Goal: Task Accomplishment & Management: Manage account settings

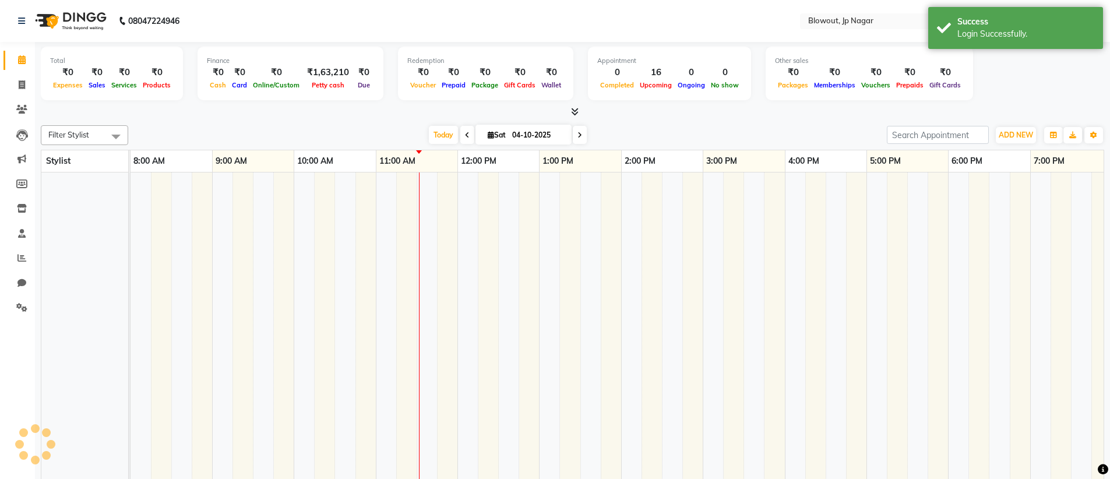
select select "en"
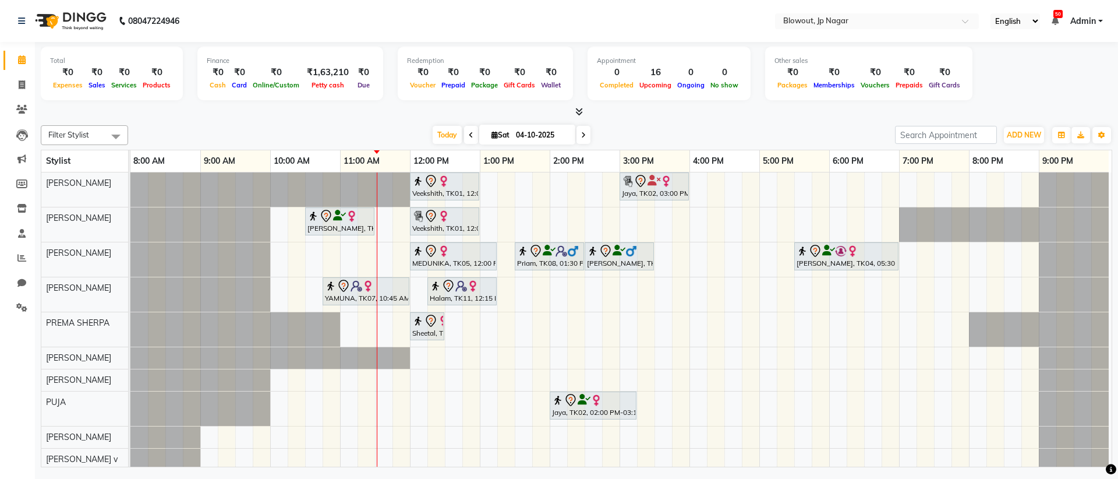
click at [492, 224] on div "Veekshith, TK01, 12:00 PM-01:00 PM, Haircut Women - Creative Director Jaya, TK0…" at bounding box center [620, 356] width 981 height 368
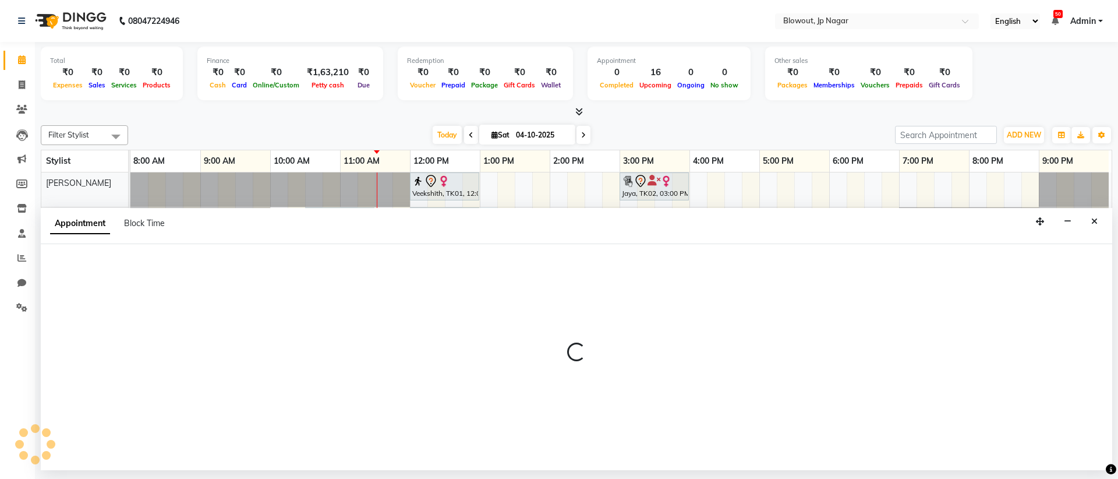
select select "46972"
select select "tentative"
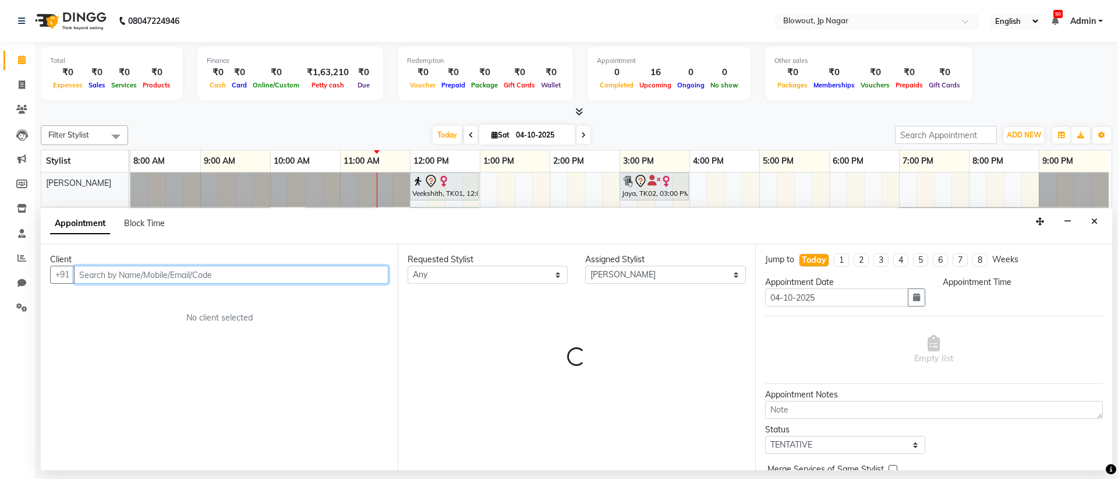
select select "780"
click at [167, 273] on input "text" at bounding box center [231, 275] width 315 height 18
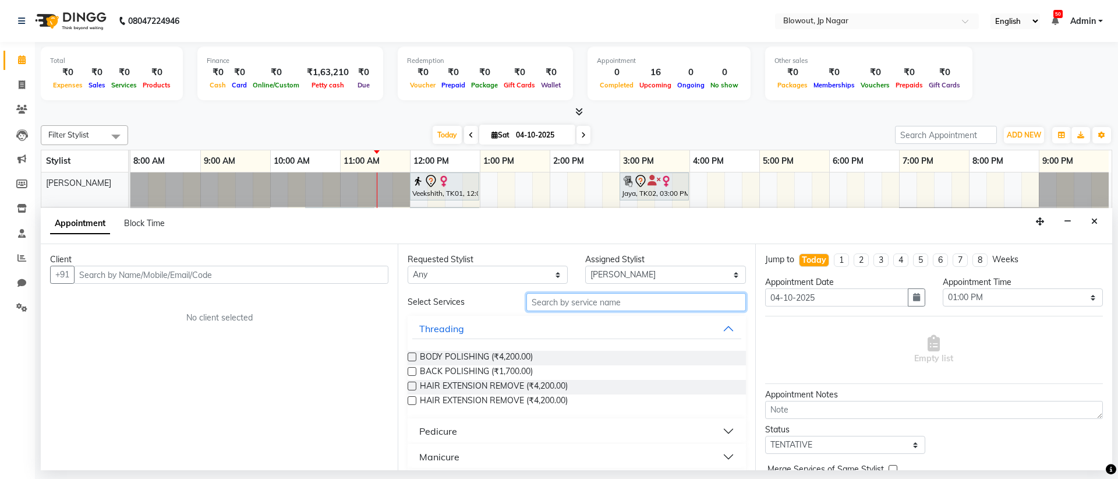
click at [562, 301] on input "text" at bounding box center [637, 302] width 220 height 18
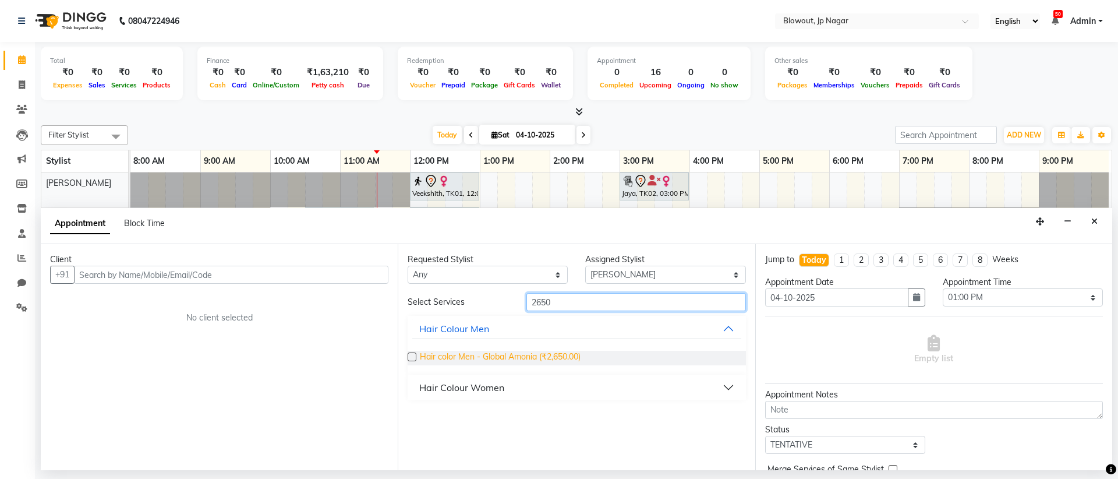
type input "2650"
click at [460, 358] on span "Hair color Men - Global Amonia (₹2,650.00)" at bounding box center [500, 358] width 161 height 15
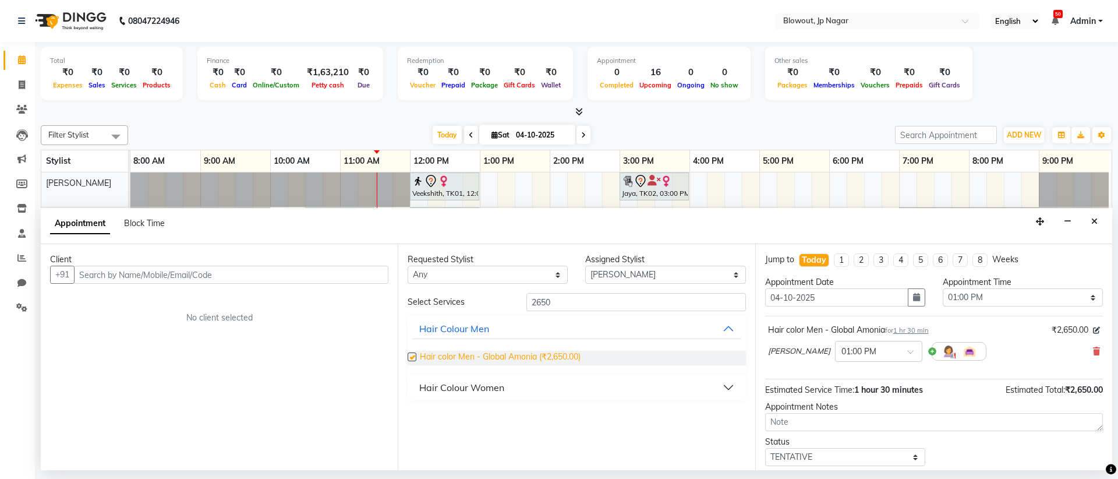
checkbox input "false"
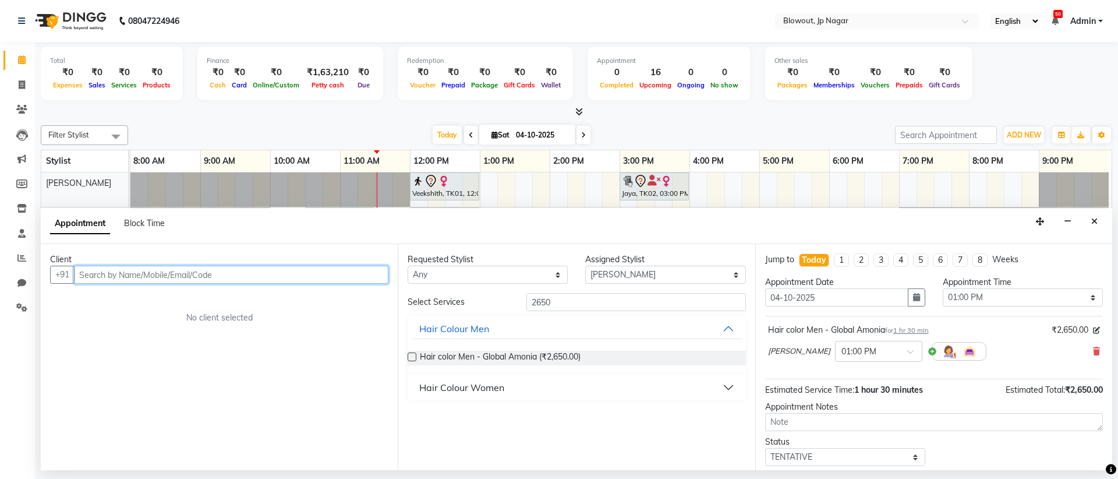
click at [320, 278] on input "text" at bounding box center [231, 275] width 315 height 18
click at [138, 284] on div "Client +91 No client selected" at bounding box center [219, 357] width 357 height 226
click at [141, 273] on input "text" at bounding box center [231, 275] width 315 height 18
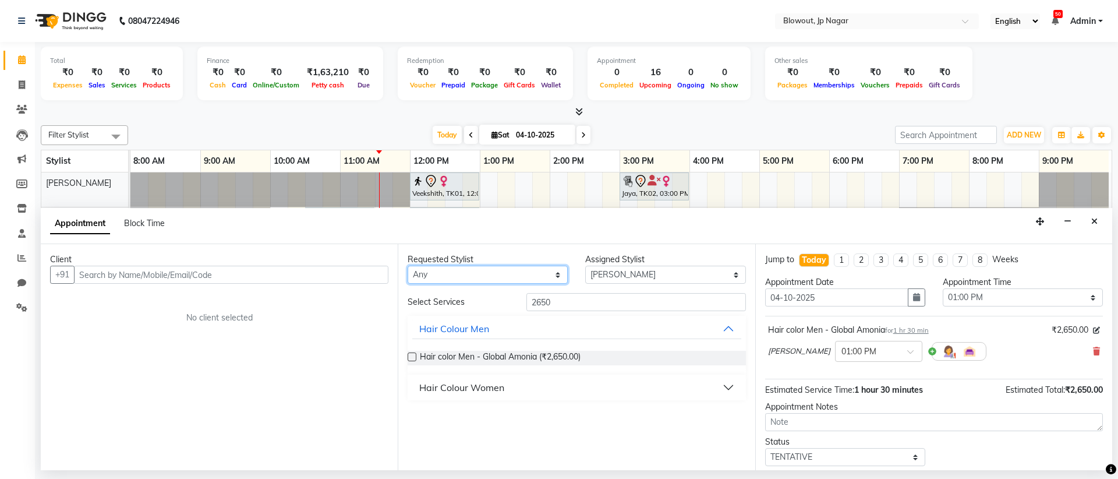
click at [498, 276] on select "Any BINOD DICKY SHERPA GIRI JITEN JOHN JULIE kumudini v PREMA SHERPA PUJA ROSHA…" at bounding box center [488, 275] width 160 height 18
select select "46966"
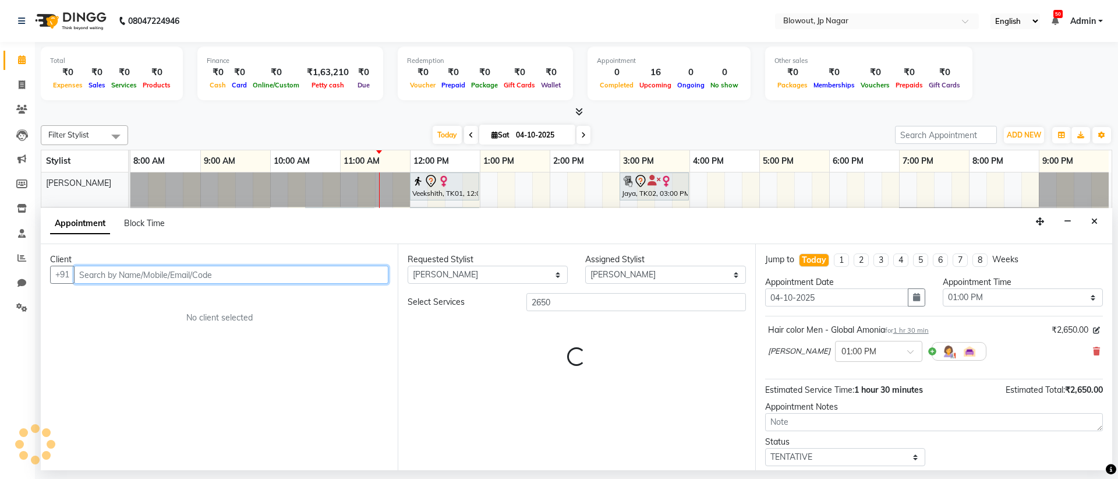
click at [338, 283] on input "text" at bounding box center [231, 275] width 315 height 18
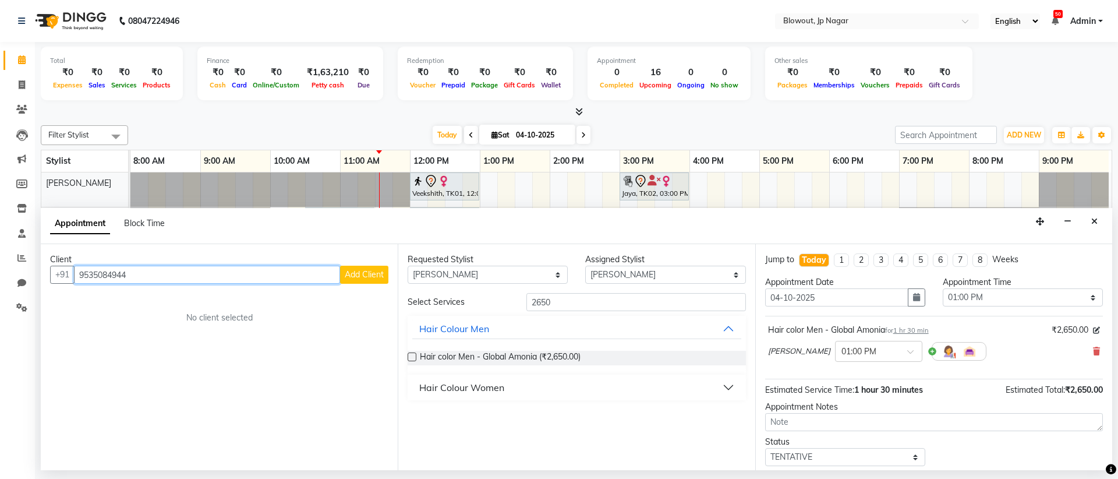
type input "9535084944"
click at [380, 273] on span "Add Client" at bounding box center [364, 274] width 39 height 10
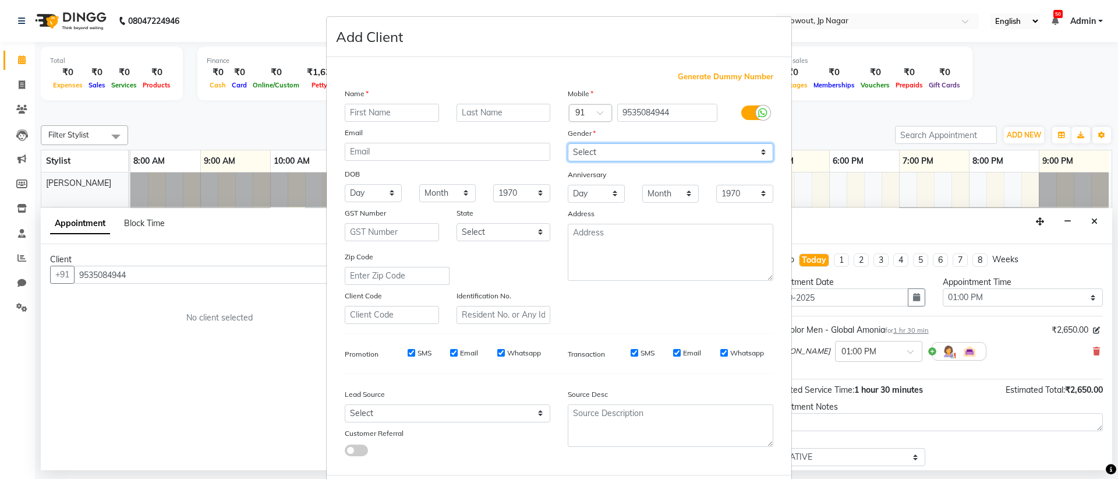
click at [619, 149] on select "Select [DEMOGRAPHIC_DATA] [DEMOGRAPHIC_DATA] Other Prefer Not To Say" at bounding box center [671, 152] width 206 height 18
select select "[DEMOGRAPHIC_DATA]"
click at [409, 117] on input "text" at bounding box center [392, 113] width 94 height 18
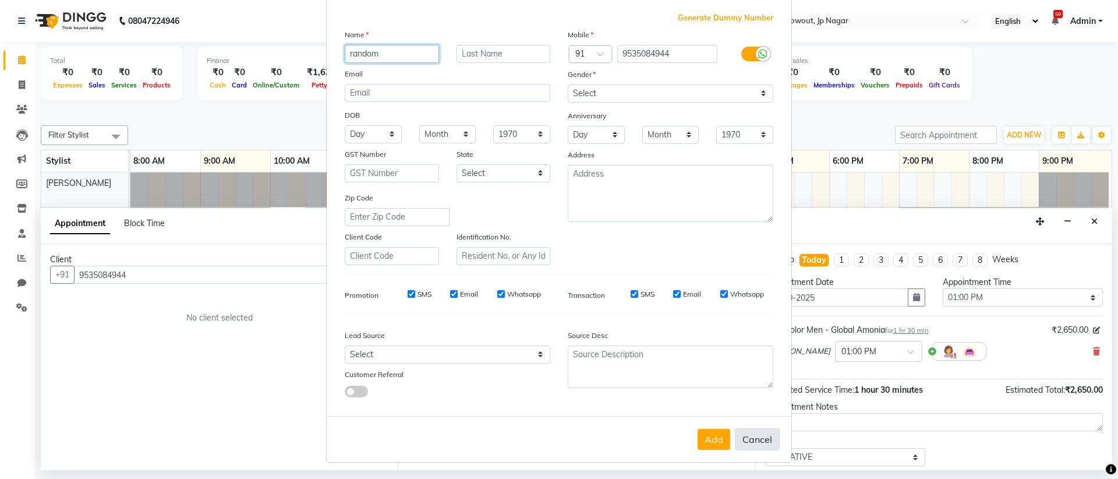
type input "random"
click at [773, 434] on button "Cancel" at bounding box center [757, 439] width 45 height 22
select select
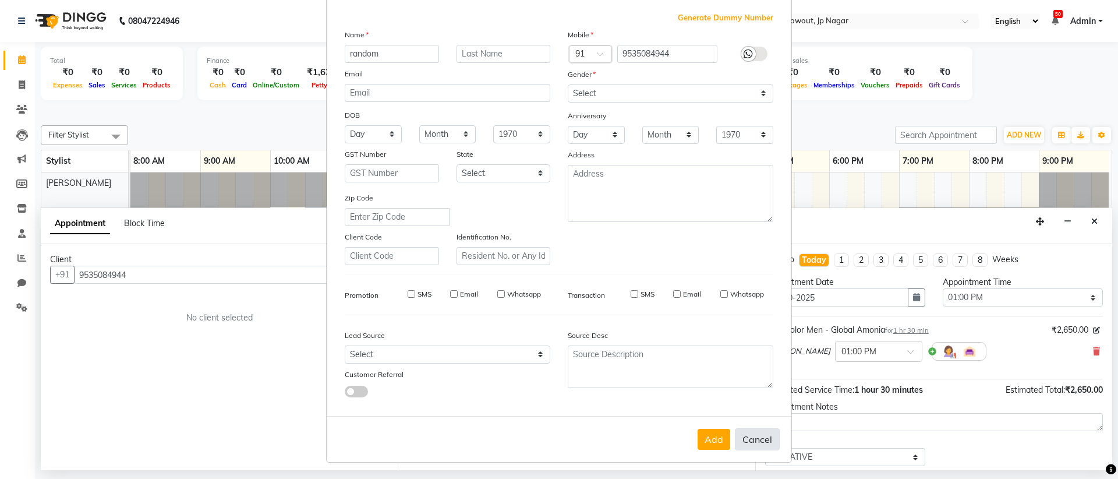
select select
checkbox input "false"
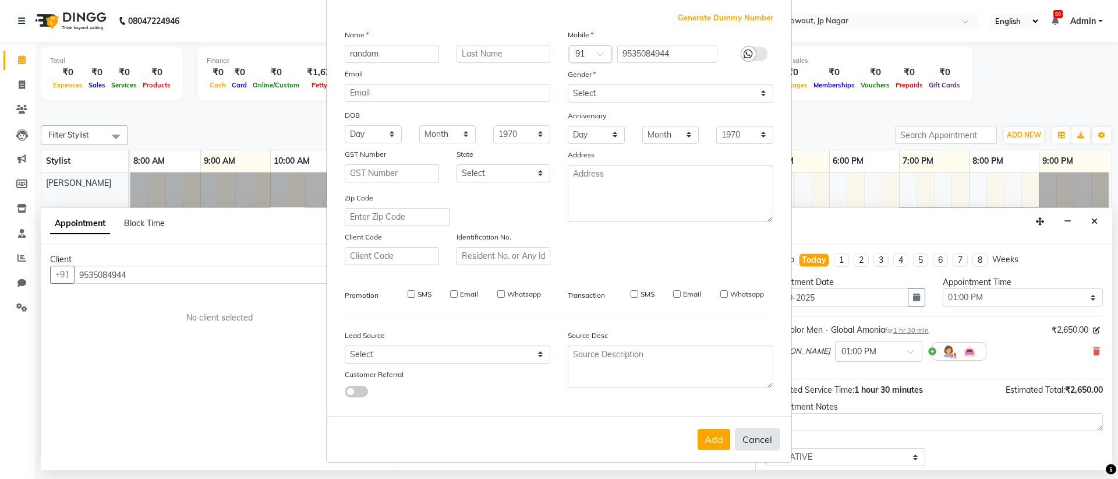
checkbox input "false"
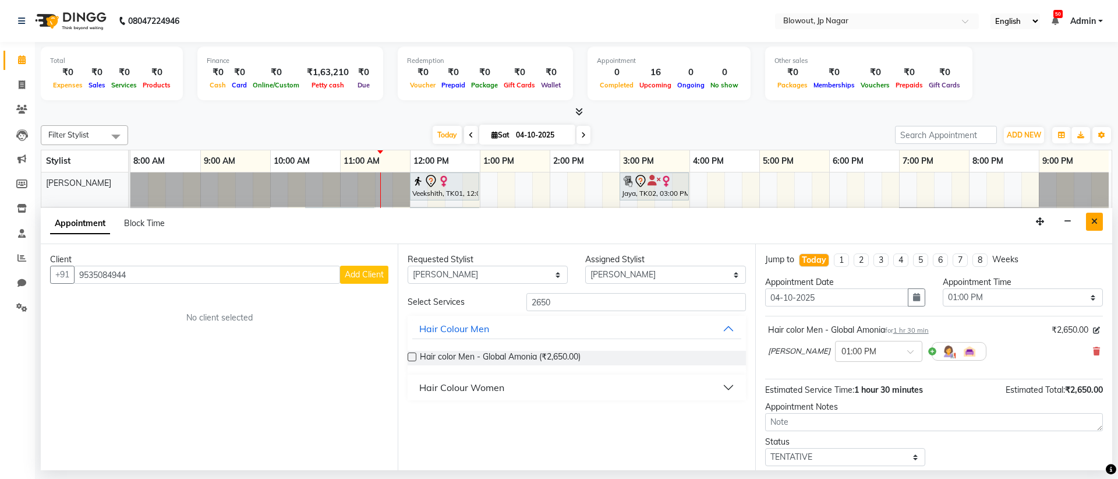
click at [1088, 223] on button "Close" at bounding box center [1094, 222] width 17 height 18
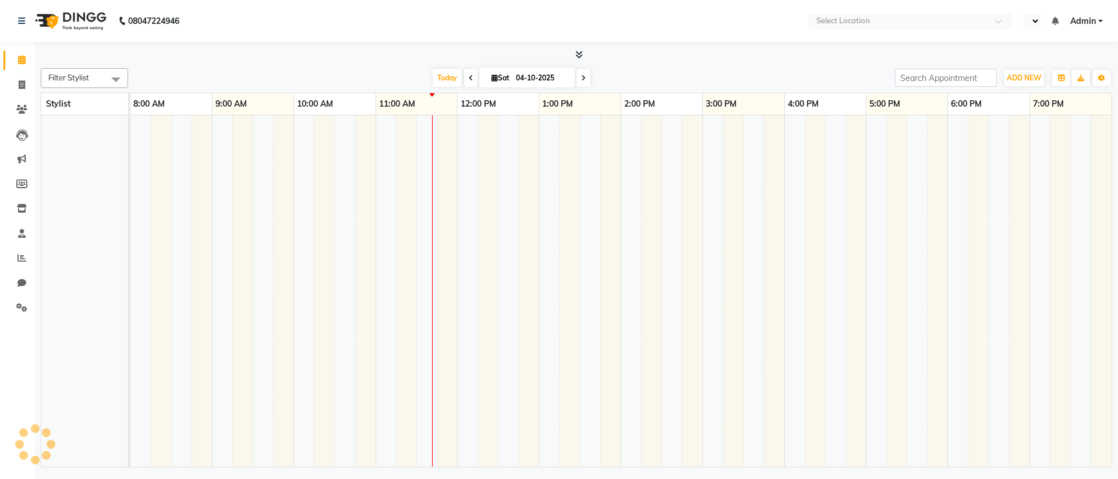
select select "en"
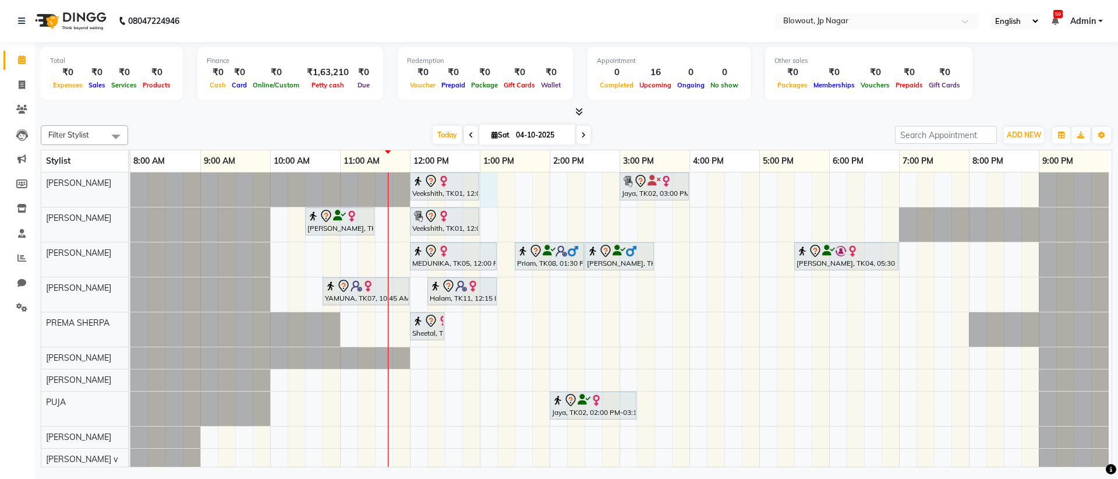
click at [496, 188] on div "Veekshith, TK01, 12:00 PM-01:00 PM, Haircut Women - Creative Director Jaya, TK0…" at bounding box center [620, 356] width 981 height 368
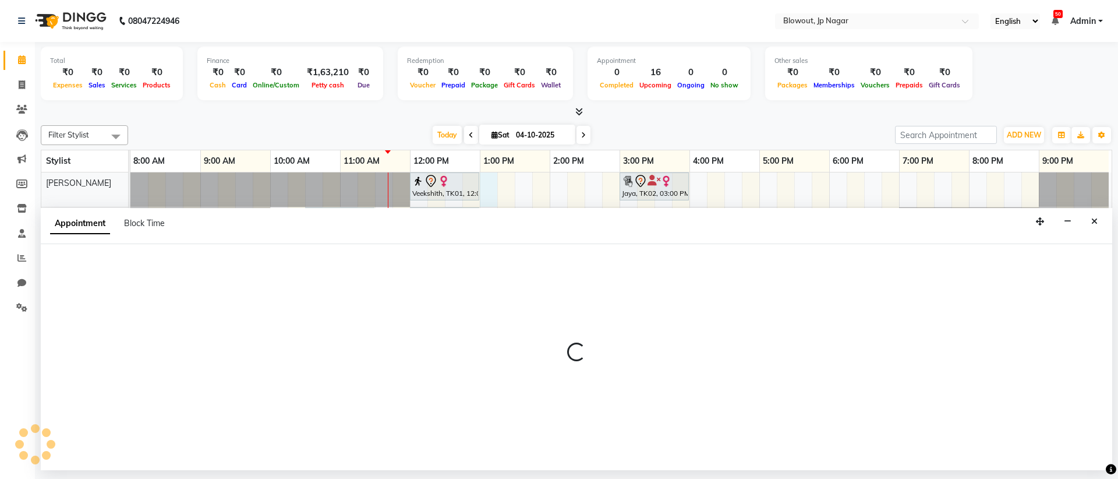
select select "46966"
select select "780"
select select "tentative"
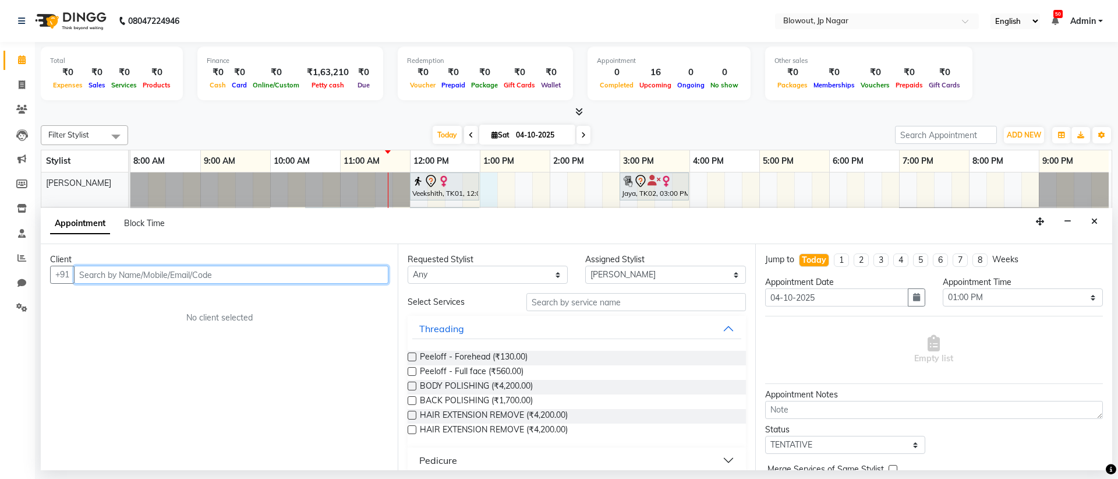
click at [246, 270] on input "text" at bounding box center [231, 275] width 315 height 18
click at [244, 270] on input "text" at bounding box center [231, 275] width 315 height 18
click at [250, 274] on input "9535084944" at bounding box center [207, 275] width 266 height 18
type input "9535084944"
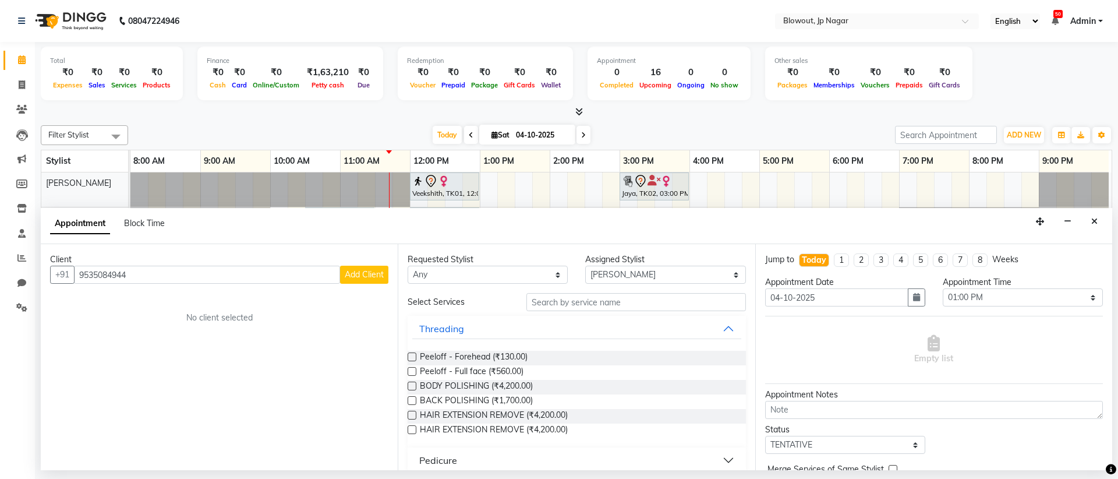
click at [354, 273] on span "Add Client" at bounding box center [364, 274] width 39 height 10
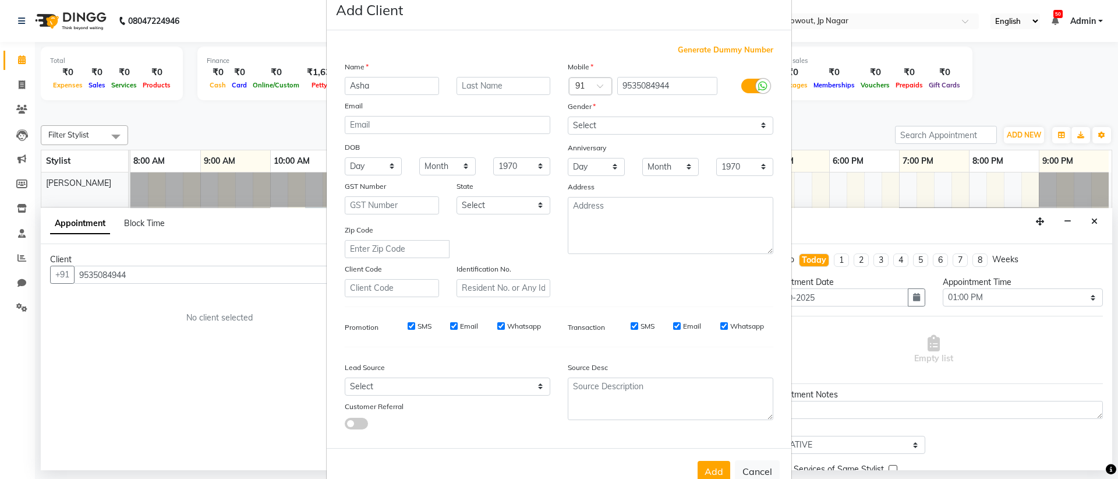
scroll to position [59, 0]
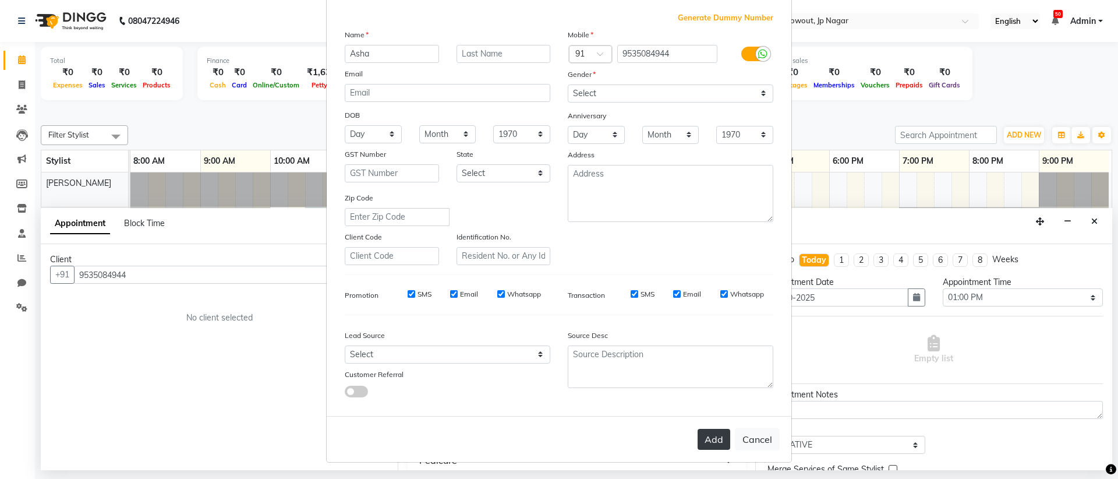
type input "Asha"
click at [719, 440] on button "Add" at bounding box center [714, 439] width 33 height 21
click at [707, 433] on button "Add" at bounding box center [714, 439] width 33 height 21
click at [704, 433] on button "Add" at bounding box center [714, 439] width 33 height 21
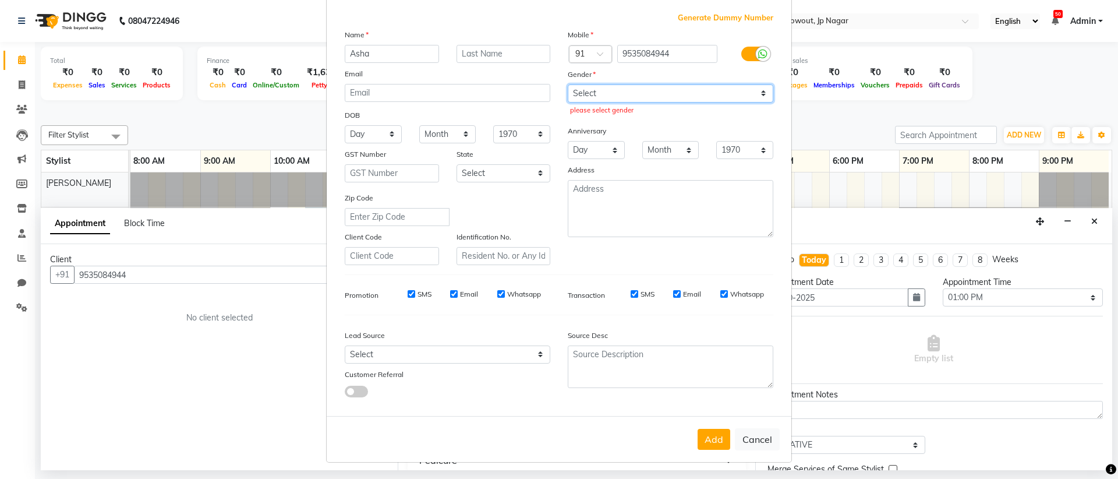
click at [657, 96] on select "Select [DEMOGRAPHIC_DATA] [DEMOGRAPHIC_DATA] Other Prefer Not To Say" at bounding box center [671, 93] width 206 height 18
select select "[DEMOGRAPHIC_DATA]"
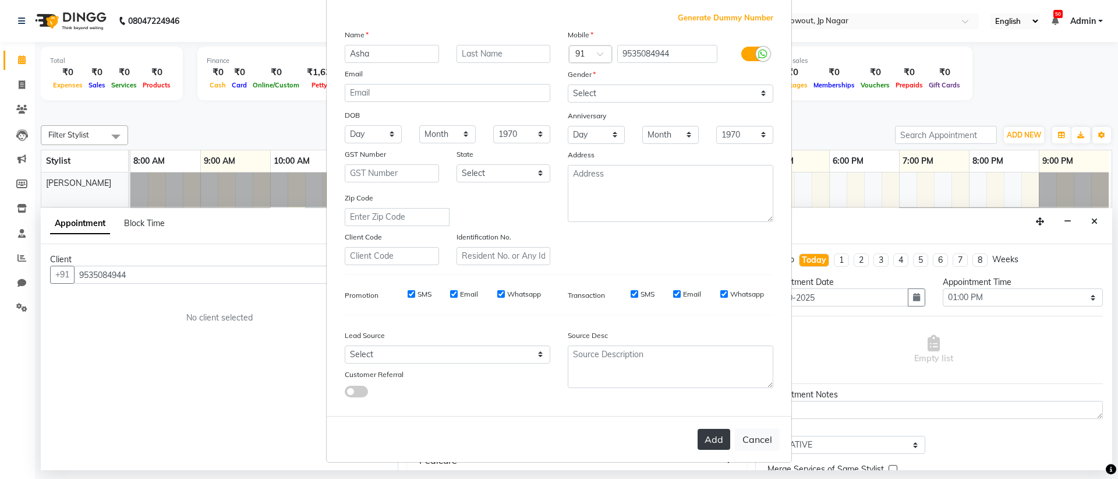
click at [718, 440] on button "Add" at bounding box center [714, 439] width 33 height 21
select select
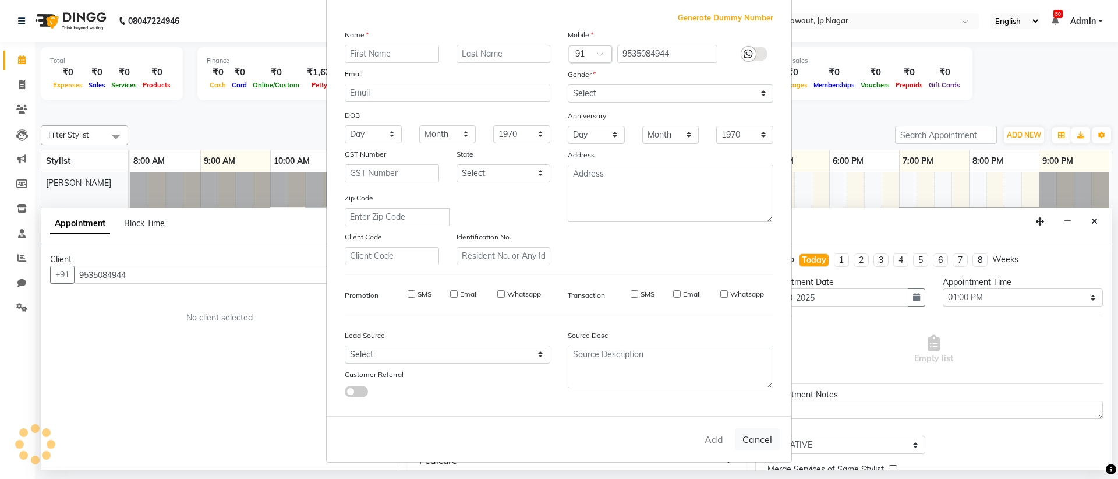
select select
checkbox input "false"
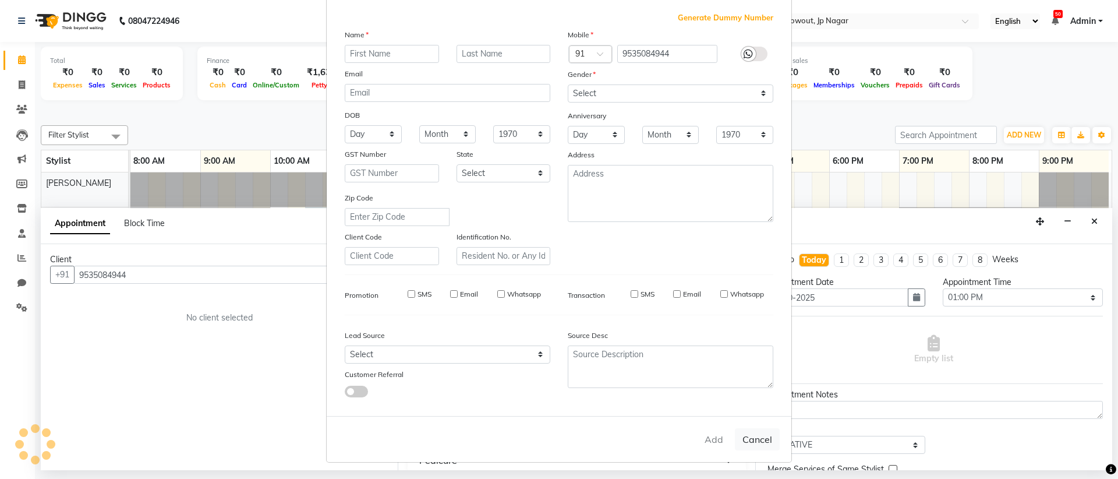
checkbox input "false"
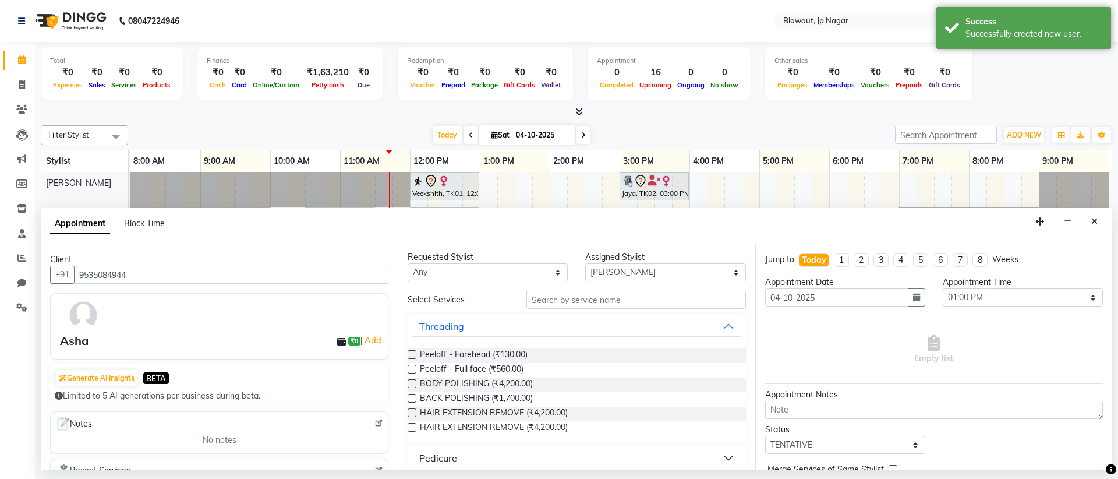
scroll to position [5, 0]
click at [557, 294] on input "text" at bounding box center [637, 297] width 220 height 18
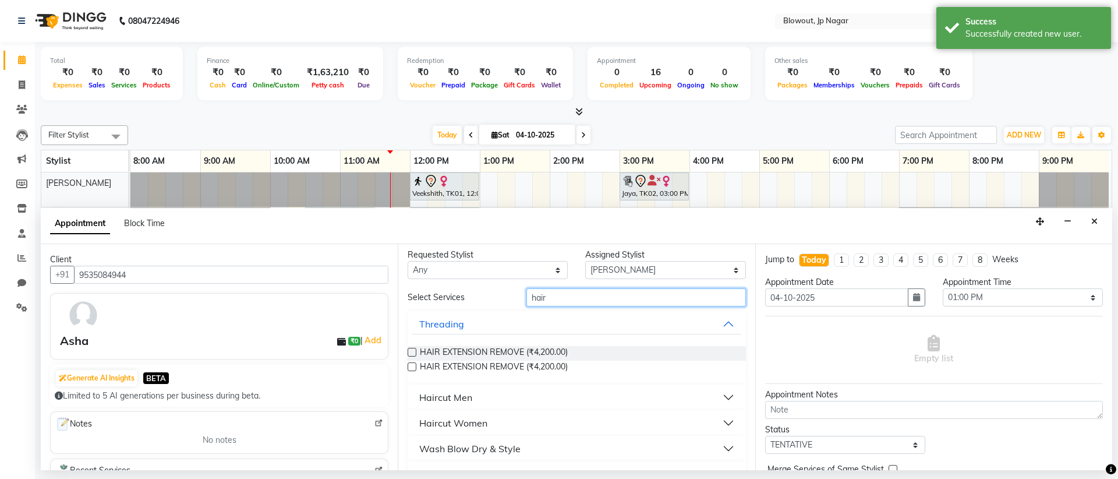
type input "hair"
click at [440, 419] on div "Haircut Women" at bounding box center [453, 423] width 68 height 14
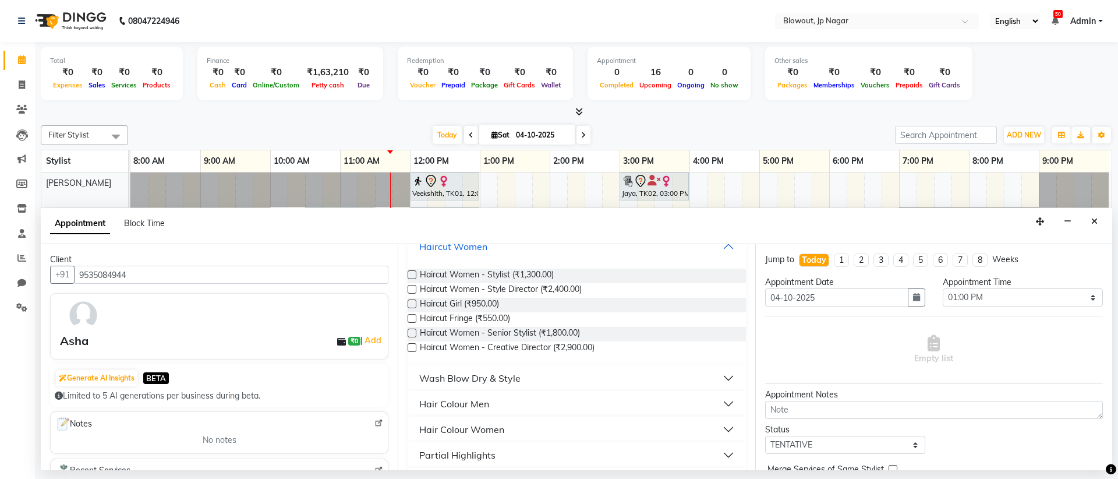
scroll to position [179, 0]
click at [483, 282] on span "Haircut Women - Stylist (₹1,300.00)" at bounding box center [487, 278] width 134 height 15
checkbox input "false"
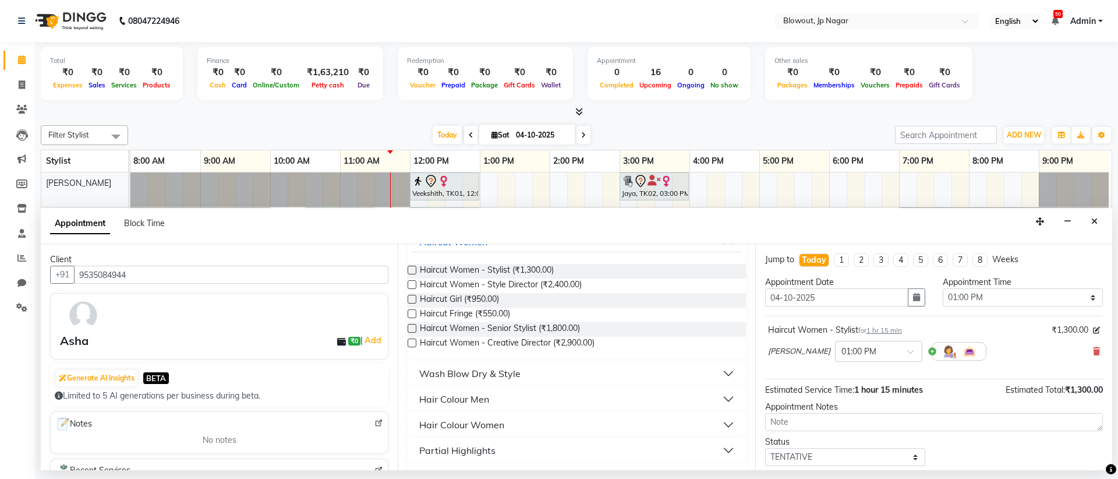
scroll to position [188, 0]
click at [469, 423] on div "Hair Colour Women" at bounding box center [461, 422] width 85 height 14
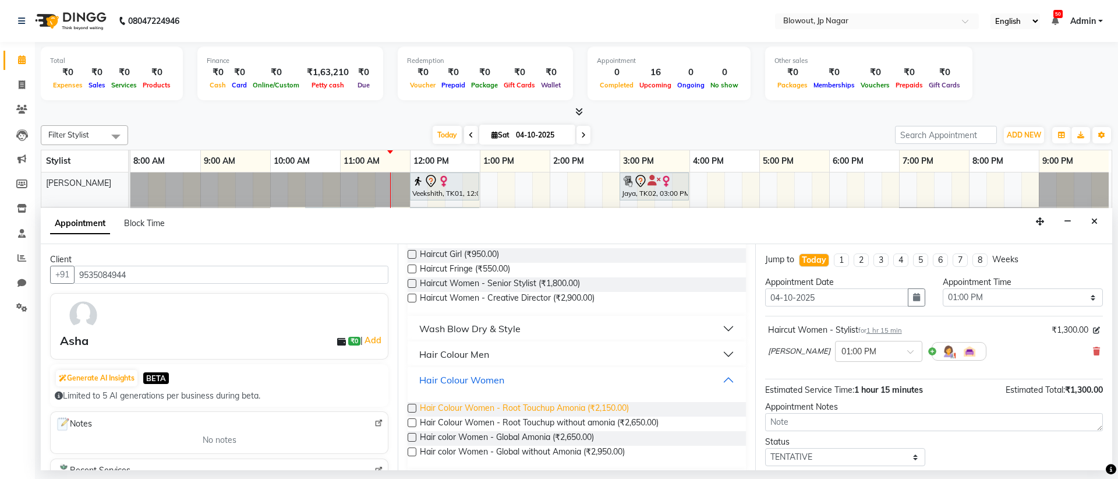
scroll to position [233, 0]
click at [458, 406] on span "Hair Colour Women - Root Touchup Amonia (₹2,150.00)" at bounding box center [524, 407] width 209 height 15
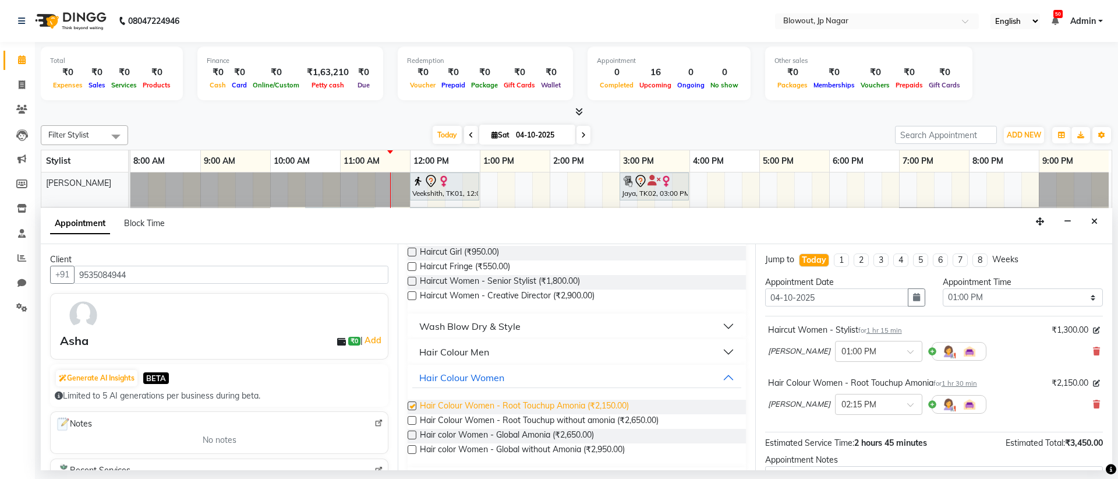
checkbox input "false"
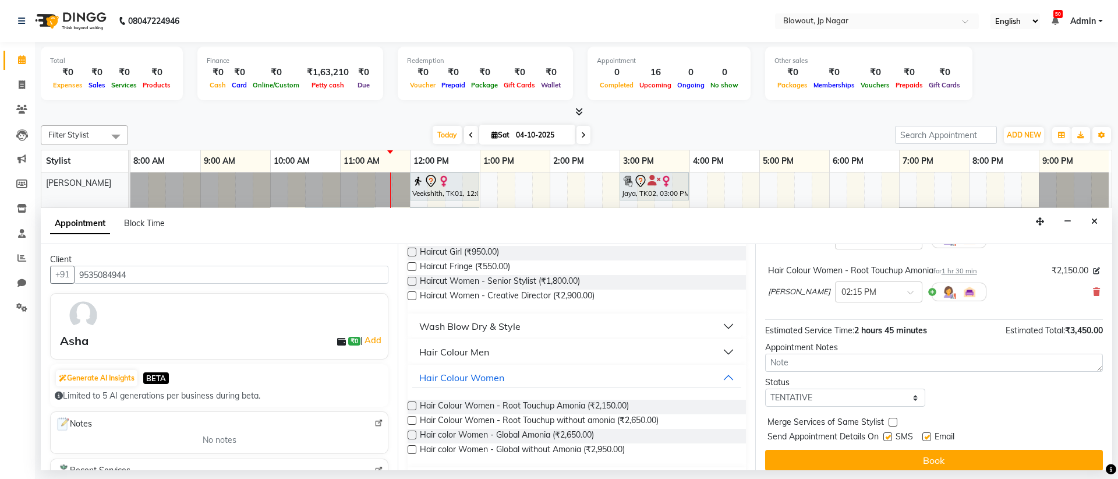
scroll to position [122, 0]
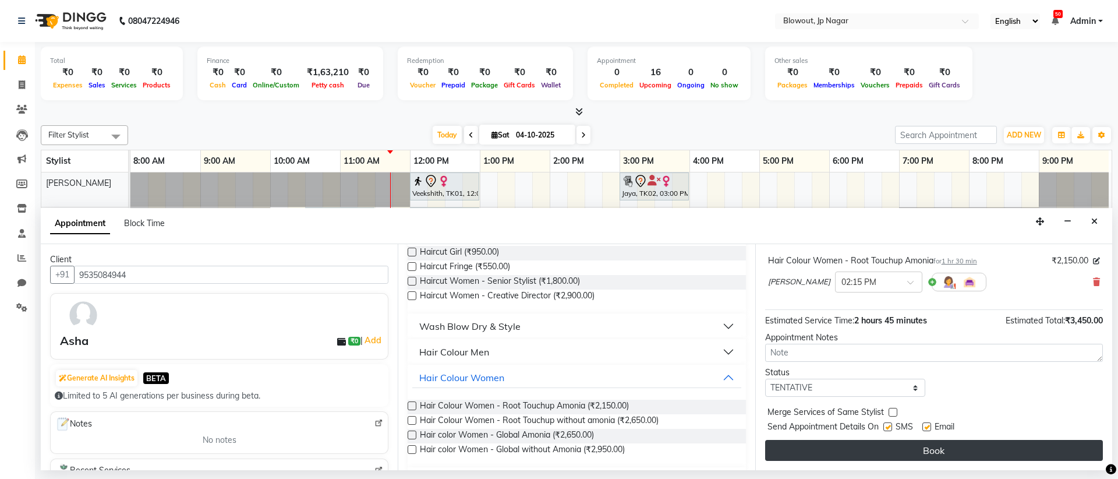
click at [894, 447] on button "Book" at bounding box center [934, 450] width 338 height 21
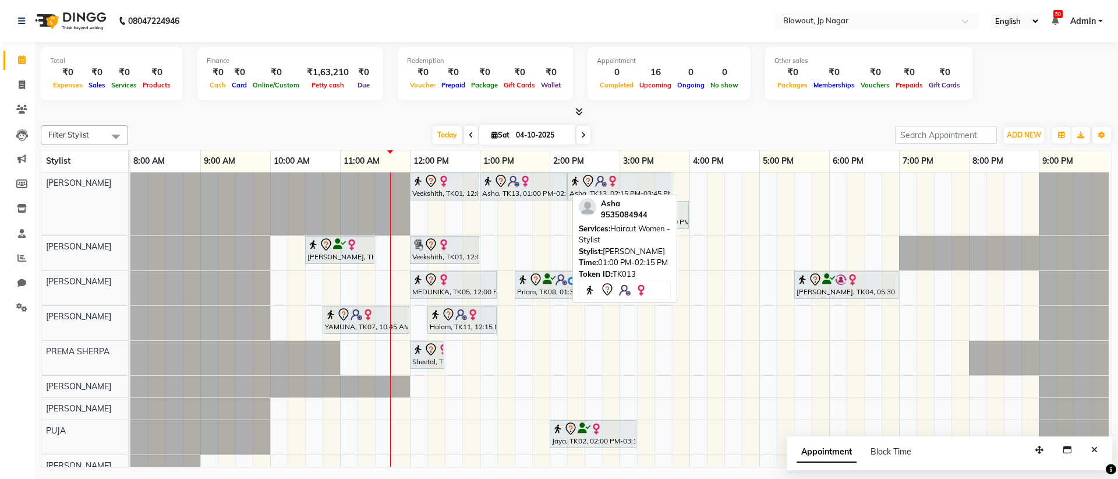
click at [543, 195] on div "Asha, TK13, 01:00 PM-02:15 PM, Haircut Women - Stylist" at bounding box center [523, 186] width 84 height 24
select select "7"
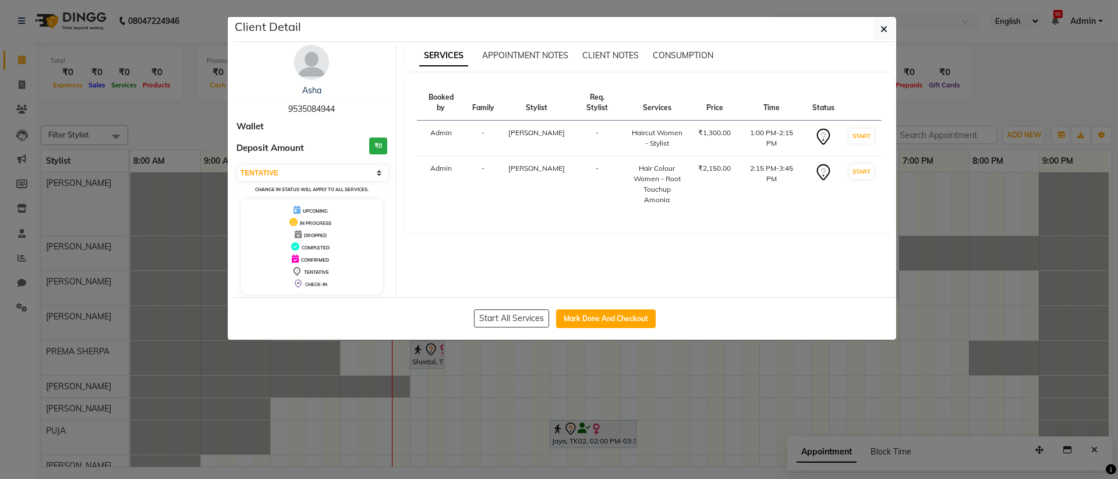
click at [910, 213] on ngb-modal-window "Client Detail Asha 9535084944 Wallet Deposit Amount ₹0 Select IN SERVICE CONFIR…" at bounding box center [559, 239] width 1118 height 479
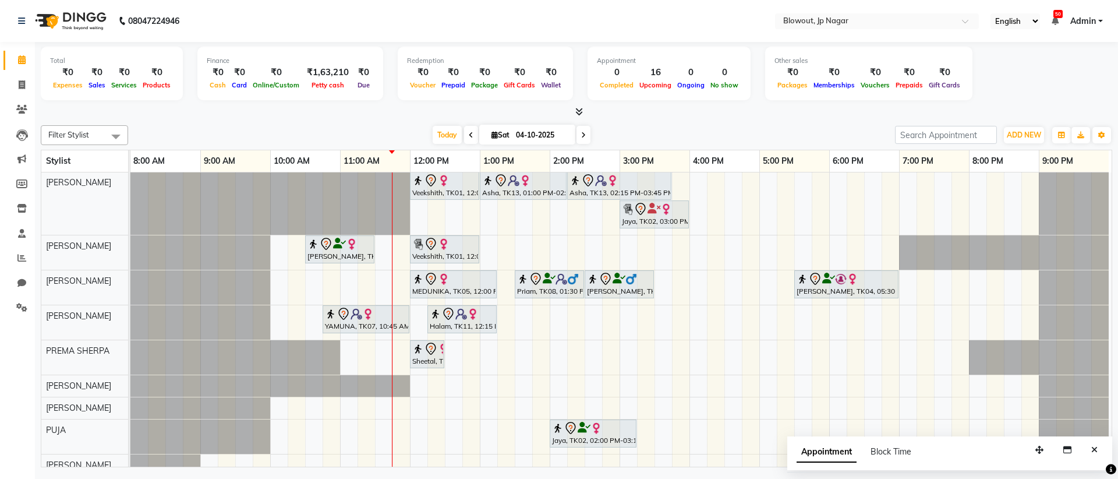
scroll to position [0, 0]
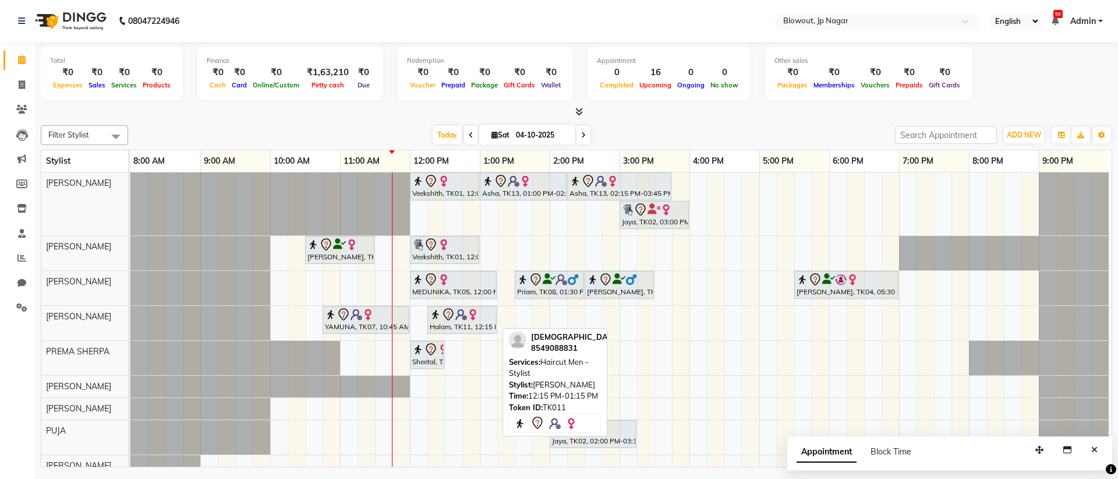
click at [455, 322] on div "Halam, TK11, 12:15 PM-01:15 PM, Haircut Men - Stylist" at bounding box center [462, 320] width 67 height 24
select select "7"
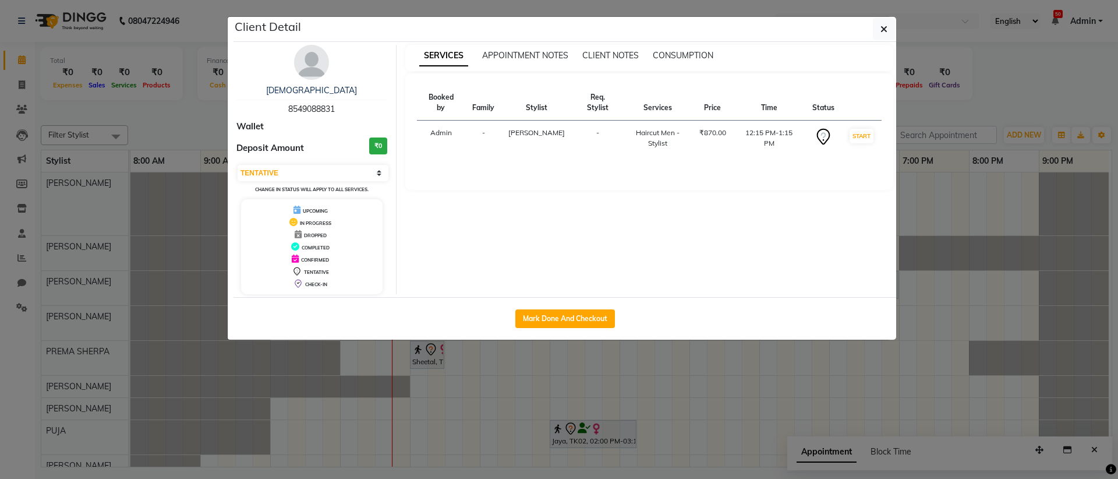
click at [744, 126] on td "12:15 PM-1:15 PM" at bounding box center [769, 139] width 72 height 36
click at [880, 27] on button "button" at bounding box center [884, 29] width 22 height 22
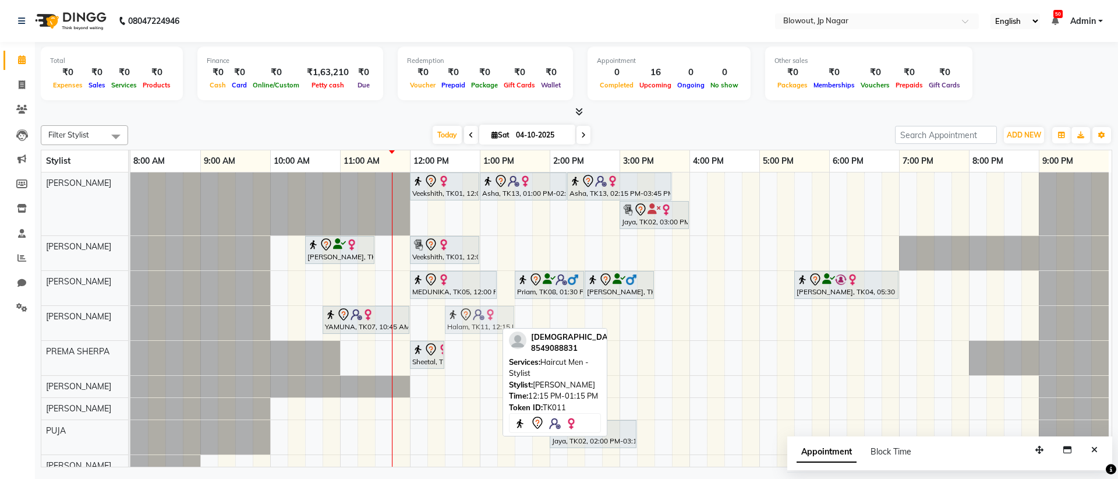
drag, startPoint x: 456, startPoint y: 324, endPoint x: 465, endPoint y: 323, distance: 8.8
click at [130, 323] on div "YAMUNA, TK07, 10:45 AM-12:00 PM, Haircut Women - Stylist Halam, TK11, 12:15 PM-…" at bounding box center [130, 323] width 0 height 34
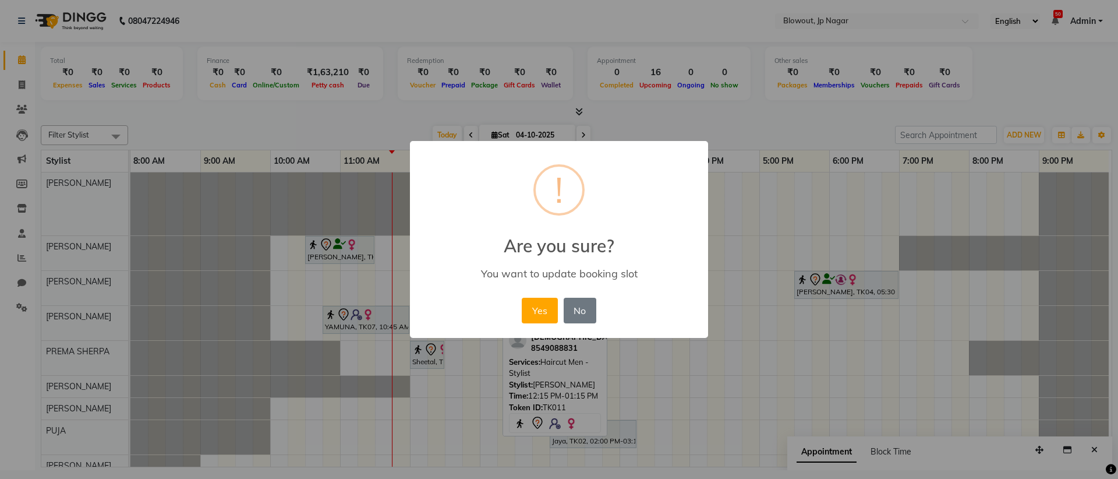
click at [521, 310] on div "Yes No No" at bounding box center [559, 310] width 80 height 31
click at [531, 310] on button "Yes" at bounding box center [540, 311] width 36 height 26
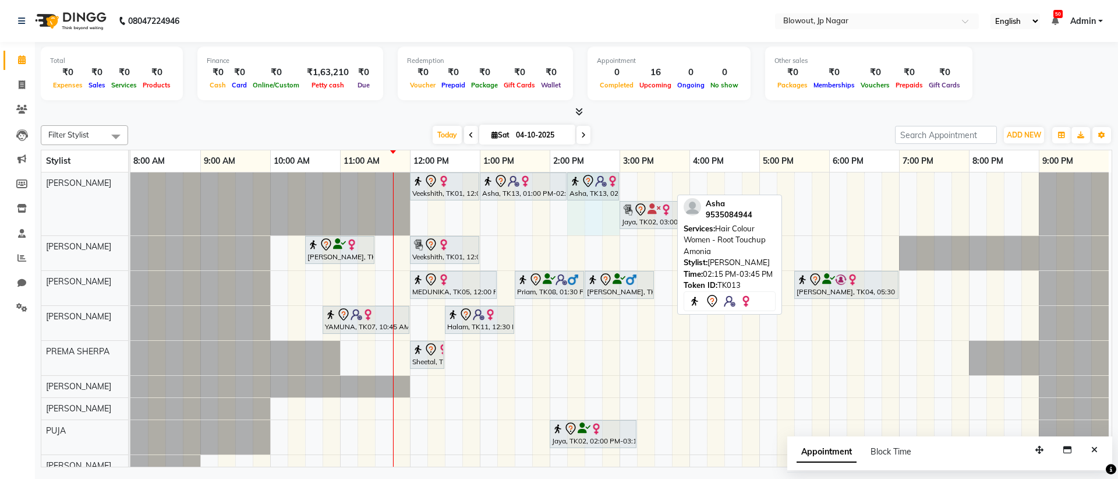
drag, startPoint x: 670, startPoint y: 183, endPoint x: 617, endPoint y: 181, distance: 53.1
click at [130, 181] on div "Veekshith, TK01, 12:00 PM-01:00 PM, Haircut Women - Creative Director [PERSON_N…" at bounding box center [130, 203] width 0 height 63
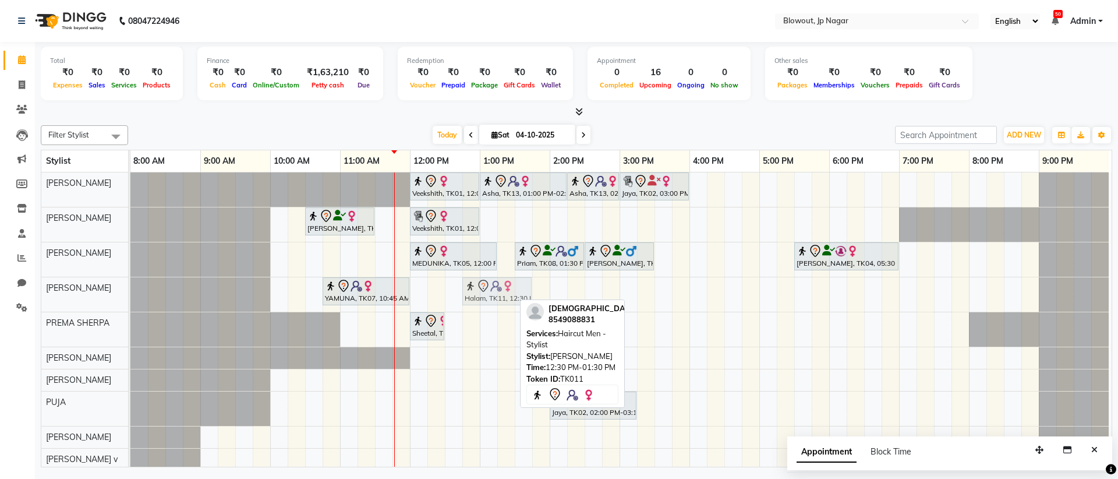
drag, startPoint x: 455, startPoint y: 300, endPoint x: 464, endPoint y: 297, distance: 9.8
click at [130, 297] on div "YAMUNA, TK07, 10:45 AM-12:00 PM, Haircut Women - Stylist Halam, TK11, 12:30 PM-…" at bounding box center [130, 294] width 0 height 34
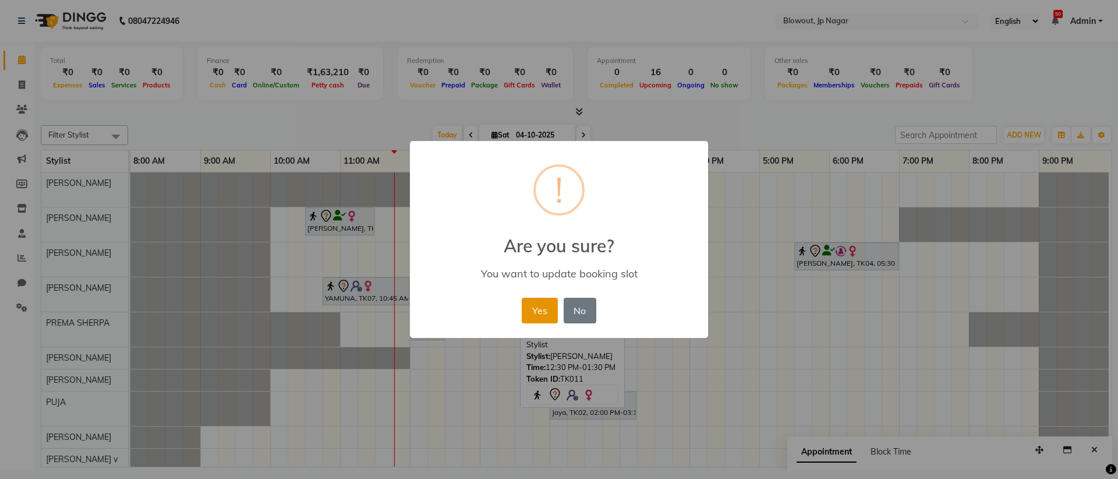
click at [532, 321] on button "Yes" at bounding box center [540, 311] width 36 height 26
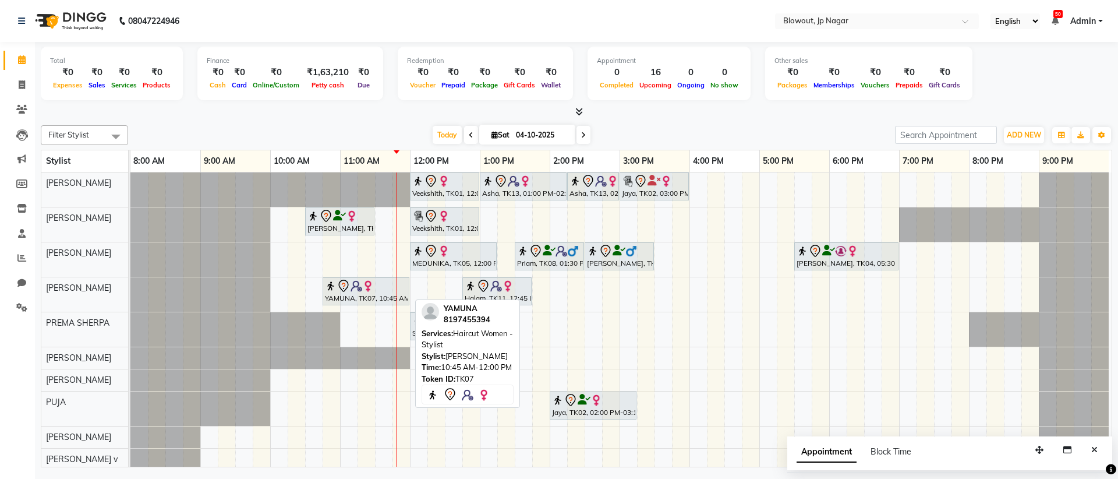
click at [354, 291] on img at bounding box center [357, 286] width 12 height 12
click at [361, 292] on div "YAMUNA, TK07, 10:45 AM-12:00 PM, Haircut Women - Stylist" at bounding box center [366, 291] width 84 height 24
select select "7"
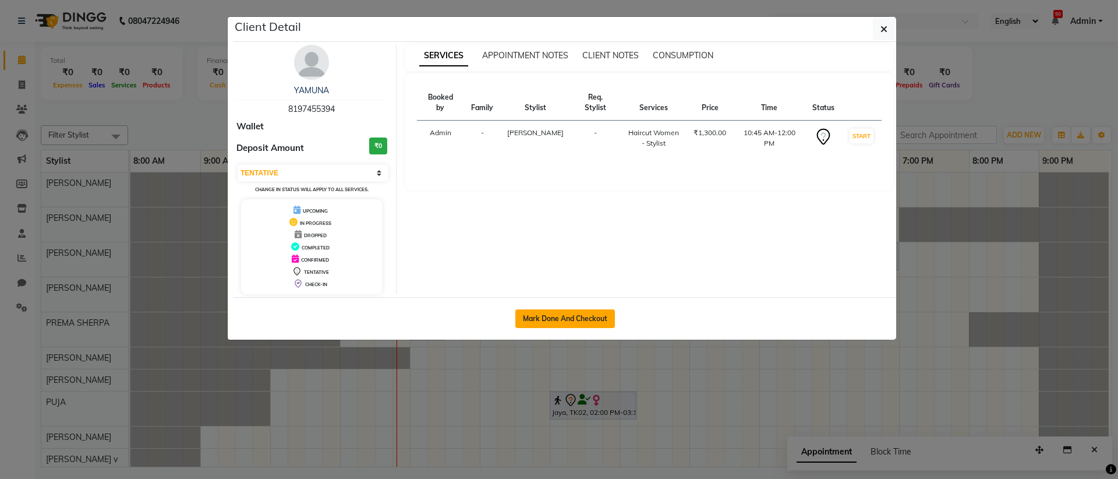
click at [566, 313] on button "Mark Done And Checkout" at bounding box center [565, 318] width 100 height 19
select select "service"
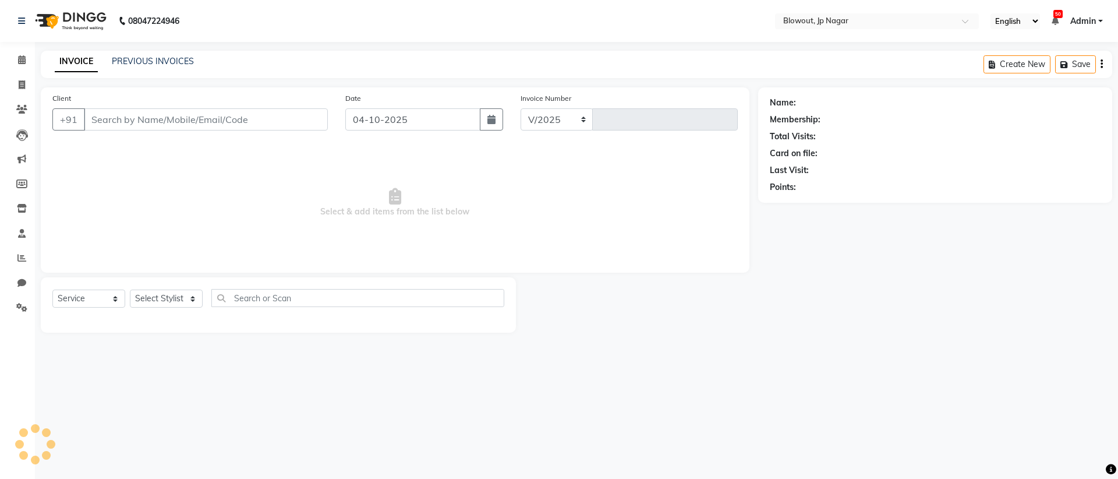
select select "6261"
type input "2970"
type input "8197455394"
select select "60456"
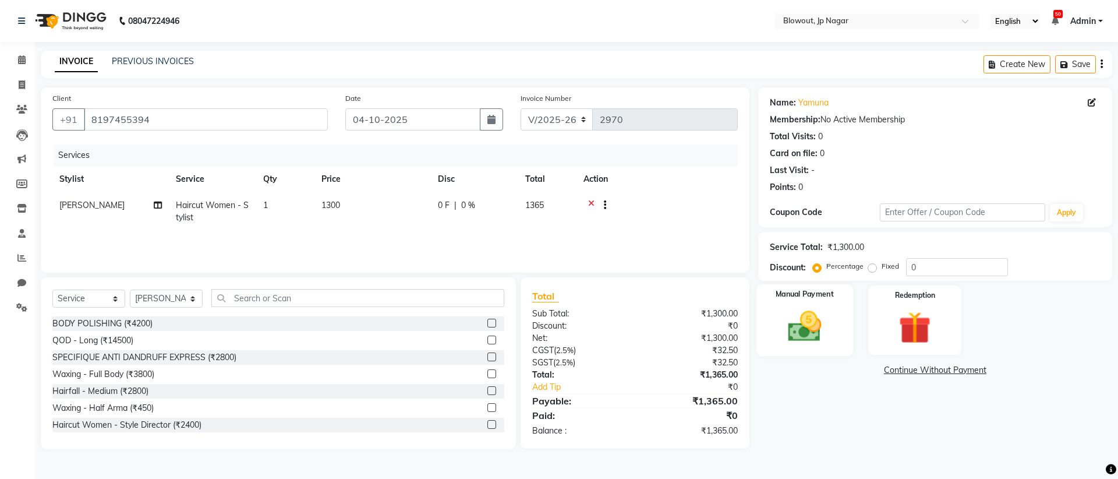
click at [801, 327] on img at bounding box center [805, 326] width 54 height 38
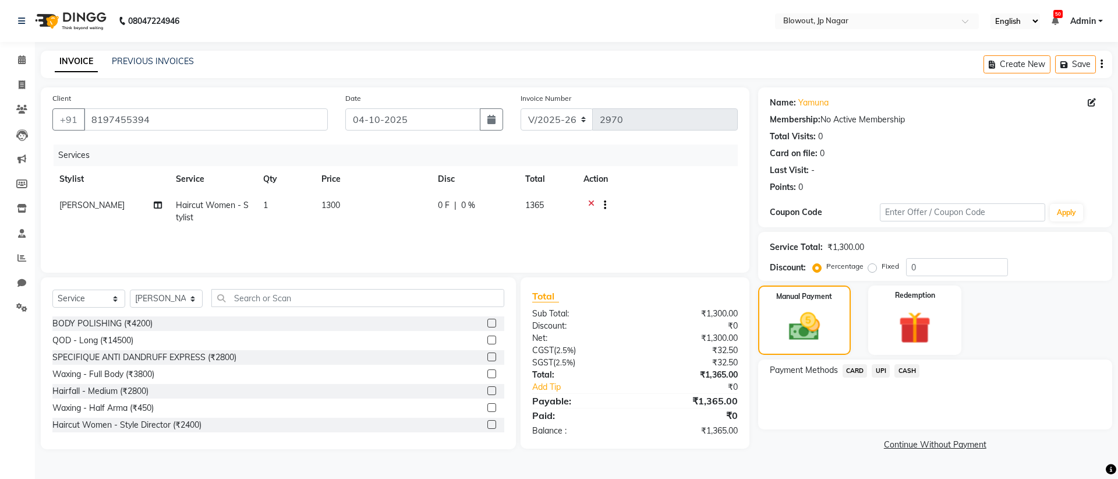
click at [884, 372] on span "UPI" at bounding box center [881, 370] width 18 height 13
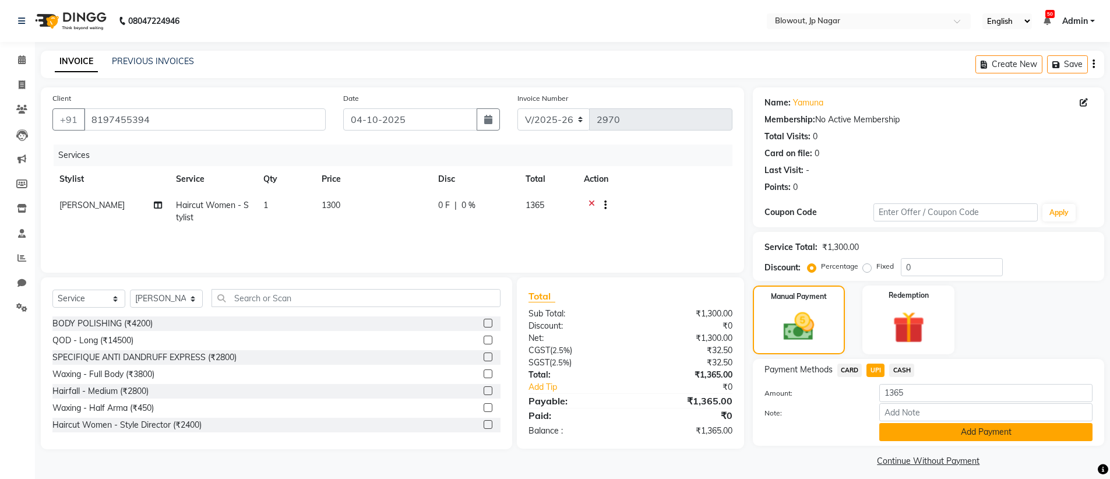
click at [968, 433] on button "Add Payment" at bounding box center [985, 432] width 213 height 18
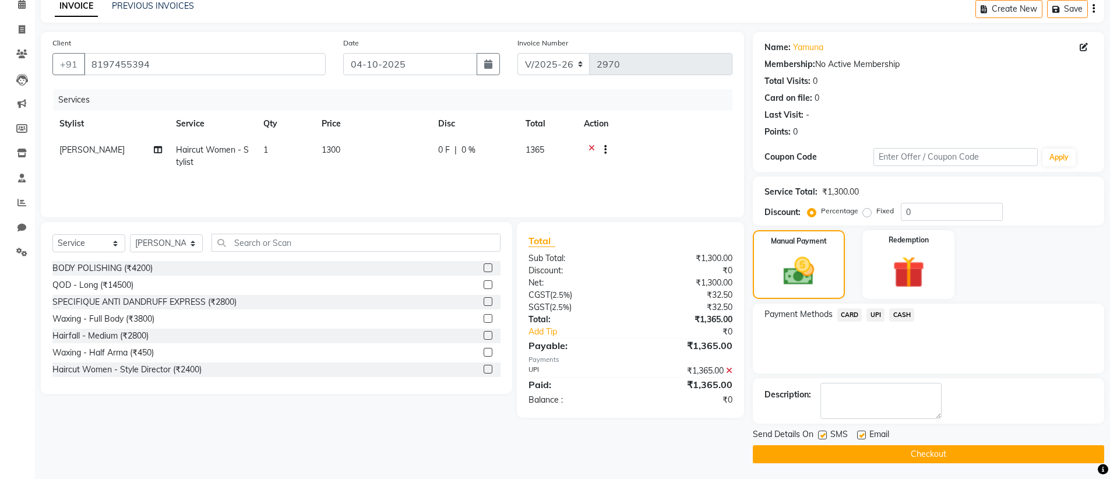
scroll to position [57, 0]
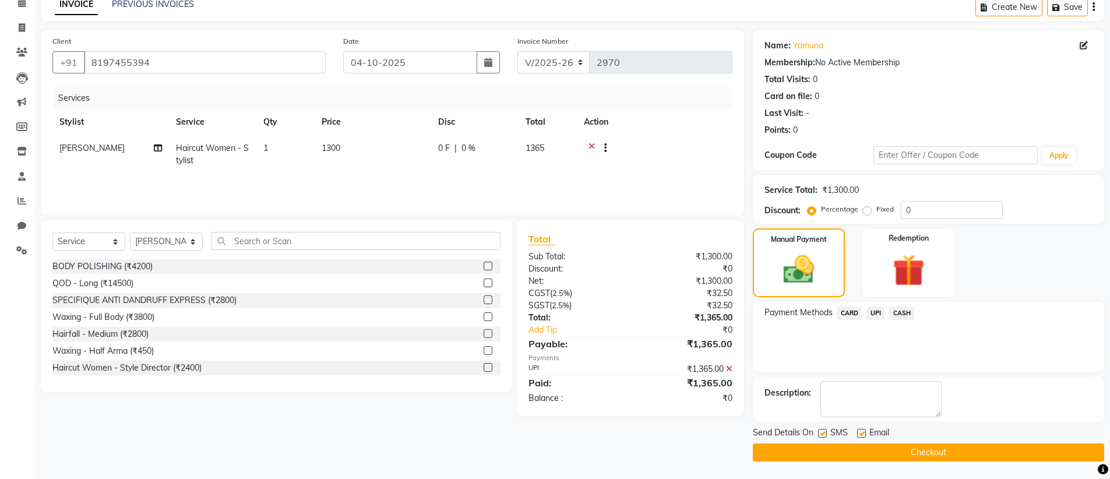
click at [861, 435] on label at bounding box center [861, 433] width 9 height 9
click at [861, 435] on input "checkbox" at bounding box center [861, 434] width 8 height 8
checkbox input "false"
click at [927, 449] on button "Checkout" at bounding box center [928, 452] width 351 height 18
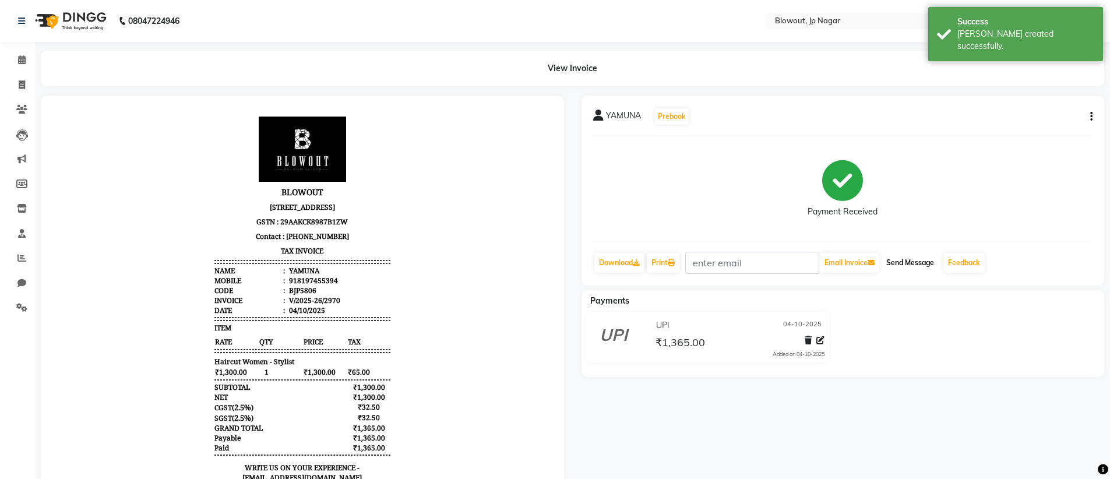
click at [912, 263] on button "Send Message" at bounding box center [909, 263] width 57 height 20
select select "service"
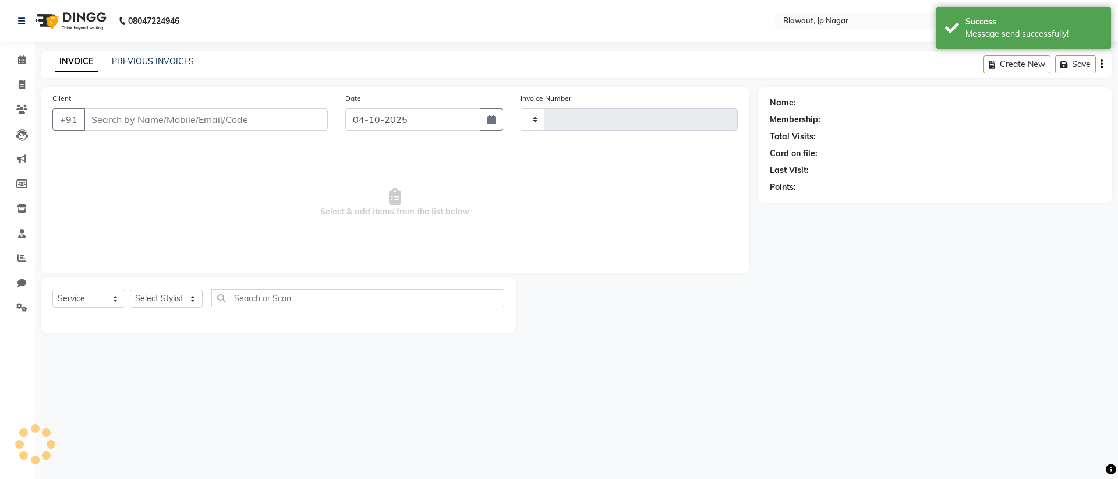
type input "2971"
select select "6261"
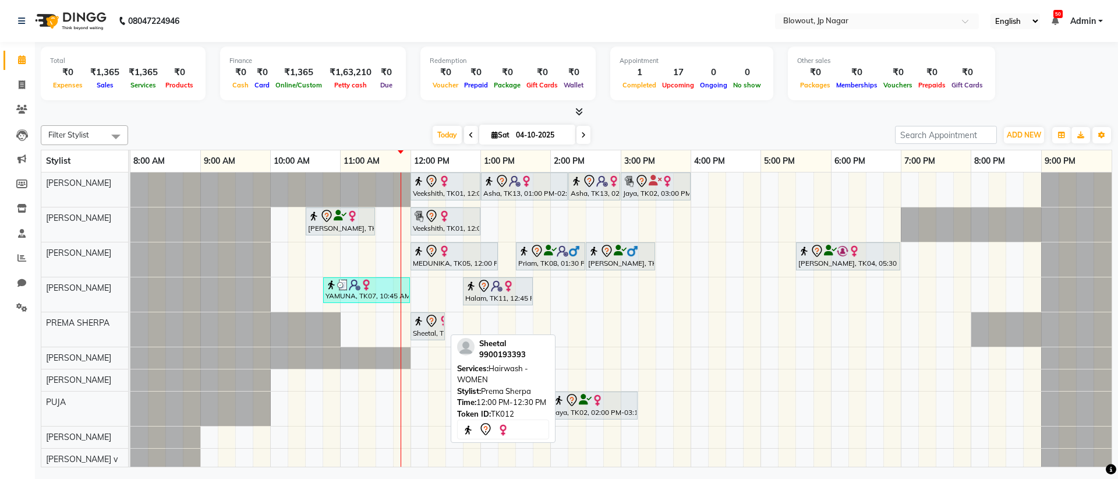
click at [416, 323] on img at bounding box center [419, 321] width 12 height 12
select select "7"
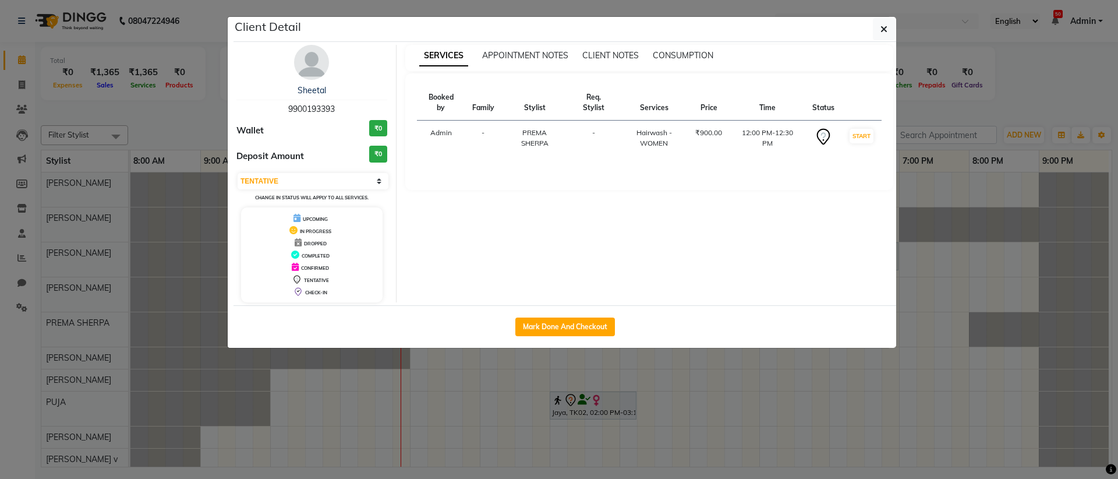
click at [313, 390] on ngb-modal-window "Client Detail Sheetal 9900193393 Wallet ₹0 Deposit Amount ₹0 Select IN SERVICE …" at bounding box center [559, 239] width 1118 height 479
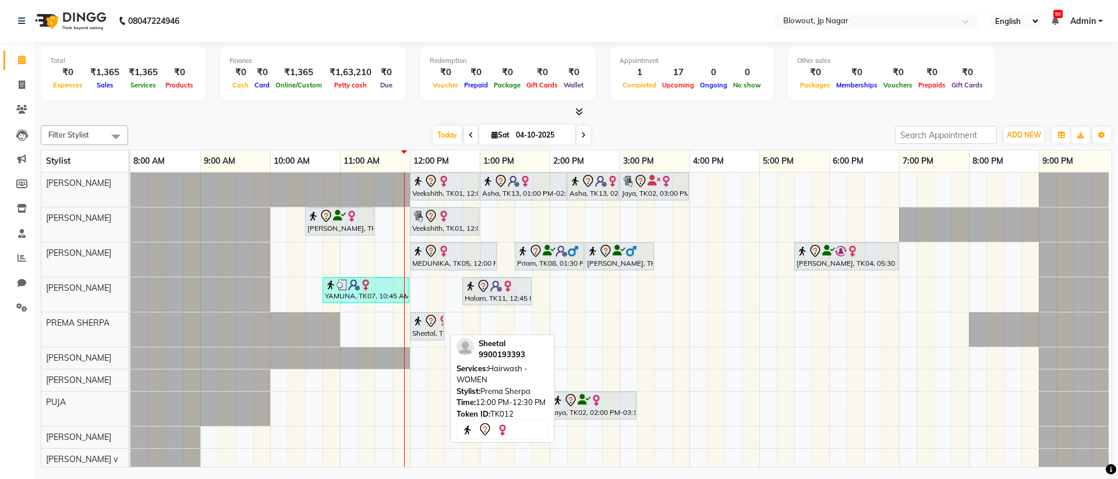
click at [440, 327] on div at bounding box center [427, 321] width 30 height 14
select select "7"
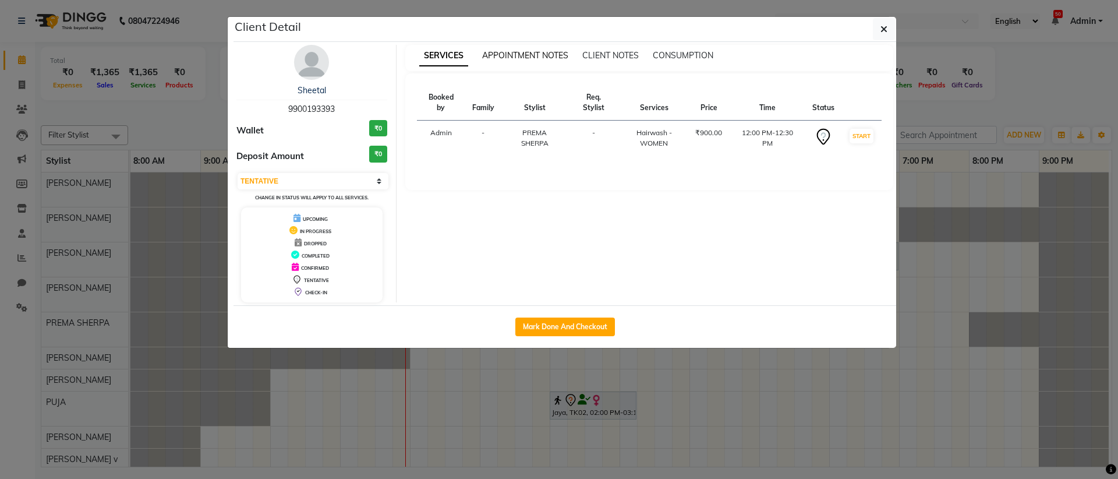
click at [553, 54] on span "APPOINTMENT NOTES" at bounding box center [525, 55] width 86 height 10
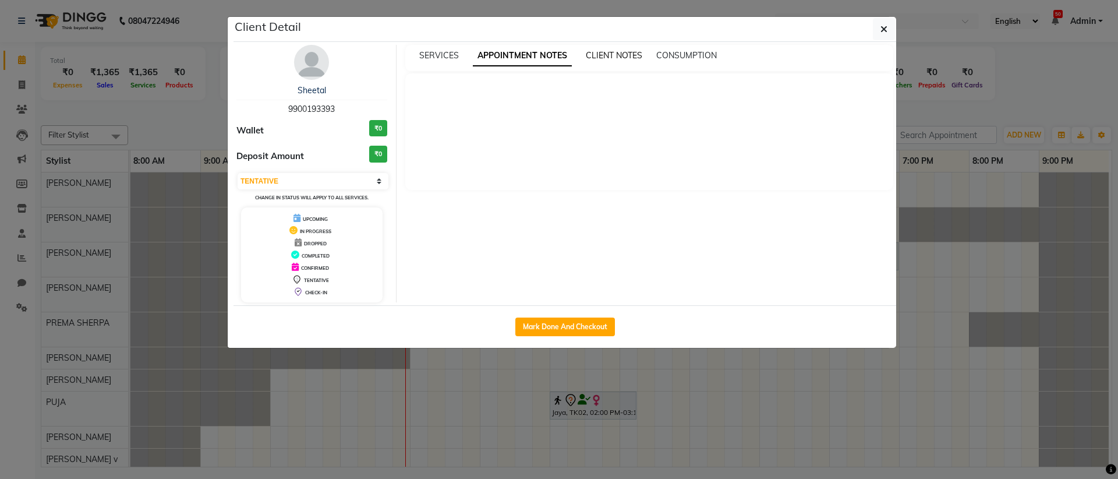
click at [601, 52] on span "CLIENT NOTES" at bounding box center [614, 55] width 57 height 10
click at [673, 65] on div "SERVICES APPOINTMENT NOTES CLIENT NOTES CONSUMPTION" at bounding box center [649, 58] width 489 height 26
click at [675, 61] on div "CONSUMPTION" at bounding box center [685, 56] width 61 height 12
click at [440, 50] on span "SERVICES" at bounding box center [439, 55] width 40 height 10
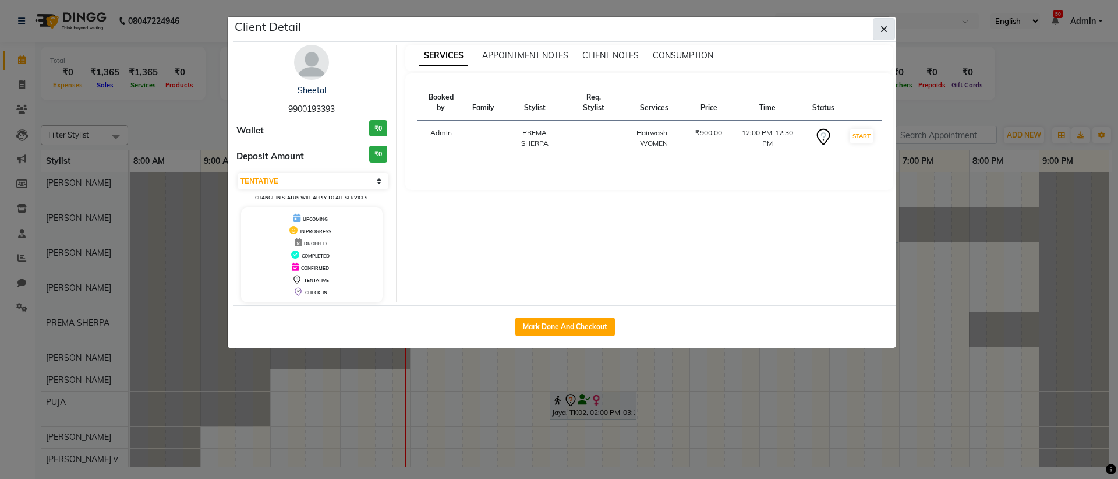
click at [879, 34] on button "button" at bounding box center [884, 29] width 22 height 22
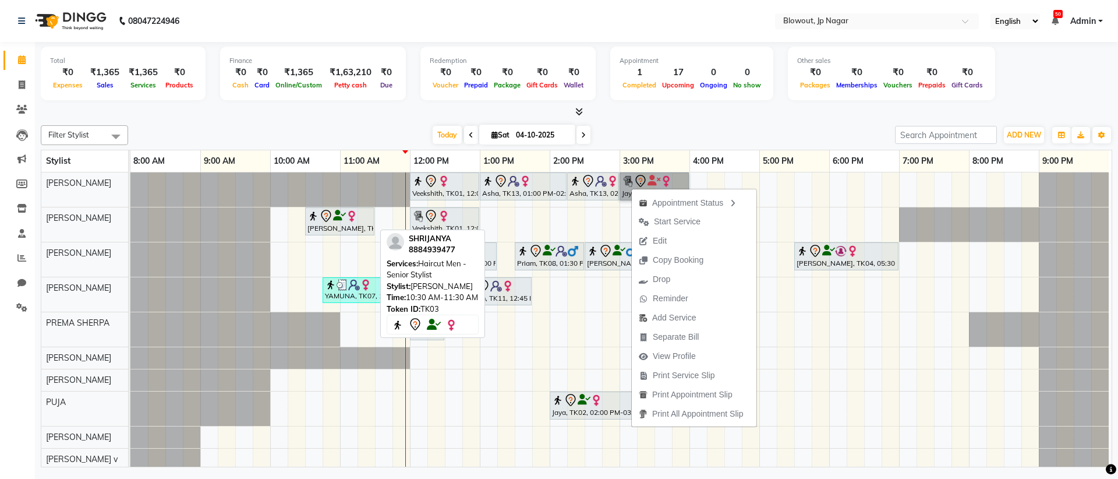
click at [365, 211] on div at bounding box center [340, 216] width 65 height 14
select select "7"
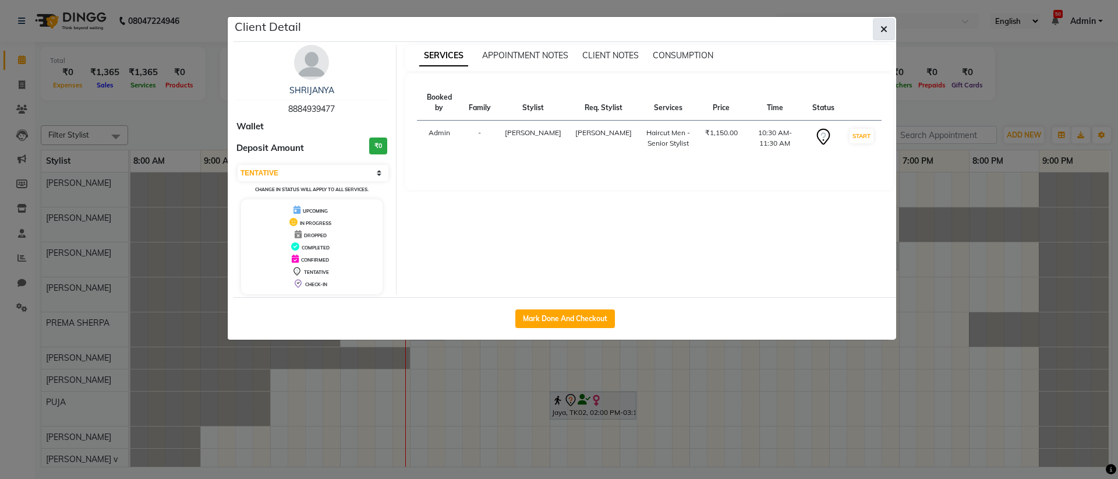
click at [884, 36] on button "button" at bounding box center [884, 29] width 22 height 22
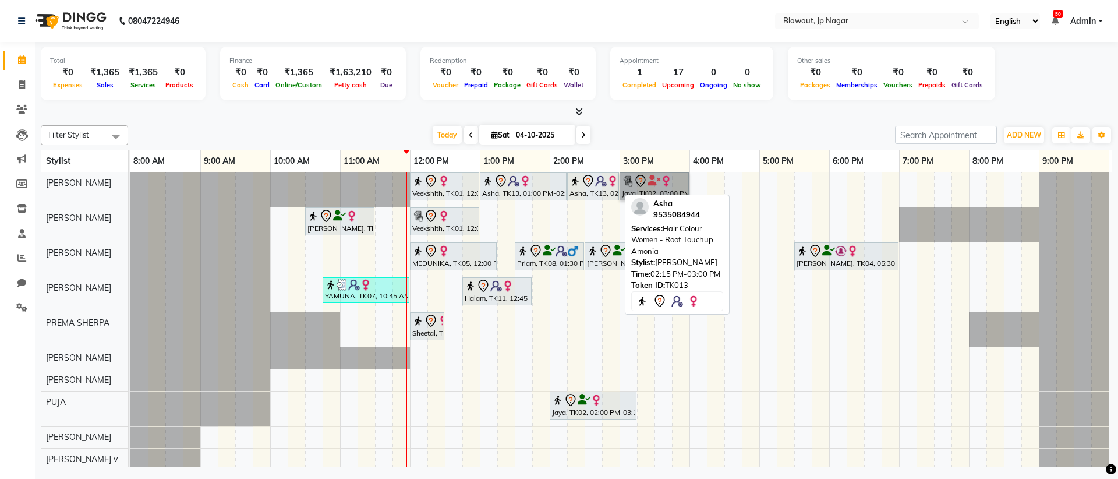
click at [570, 185] on img at bounding box center [576, 181] width 12 height 12
select select "7"
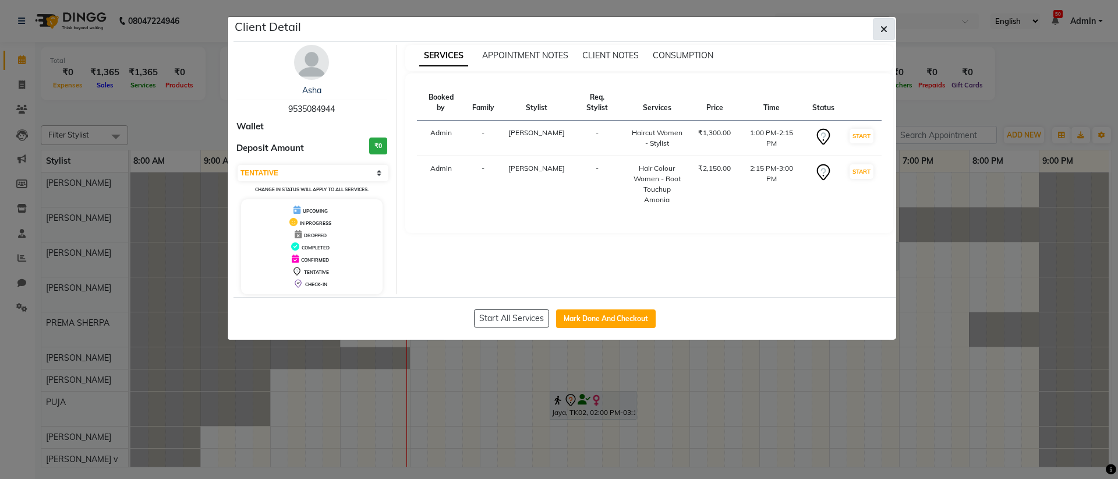
click at [892, 33] on button "button" at bounding box center [884, 29] width 22 height 22
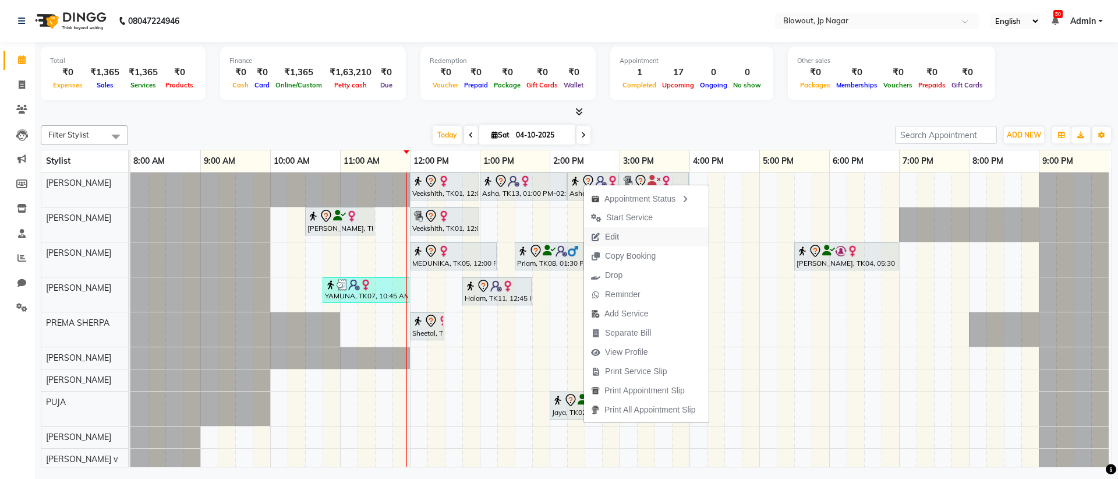
click at [603, 239] on span "Edit" at bounding box center [605, 236] width 42 height 19
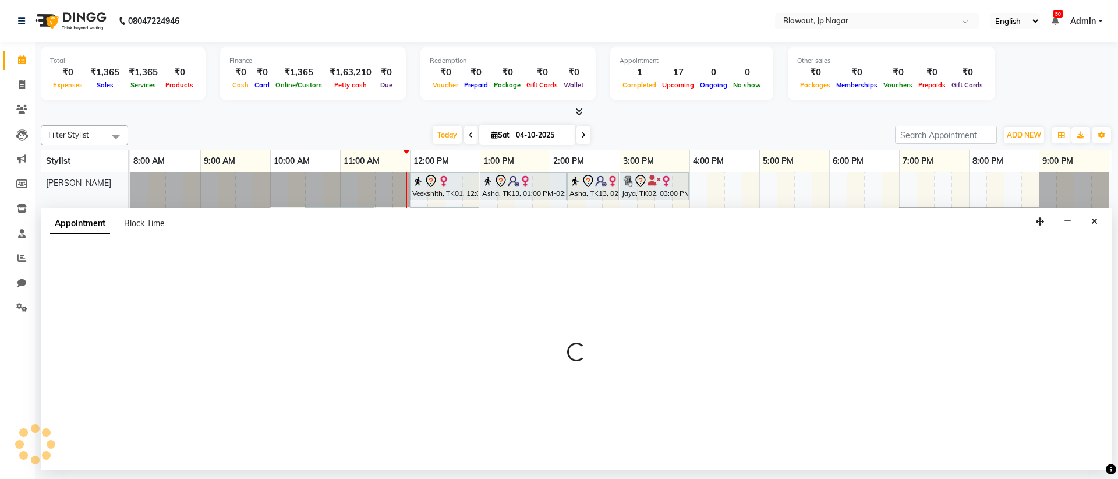
select select "tentative"
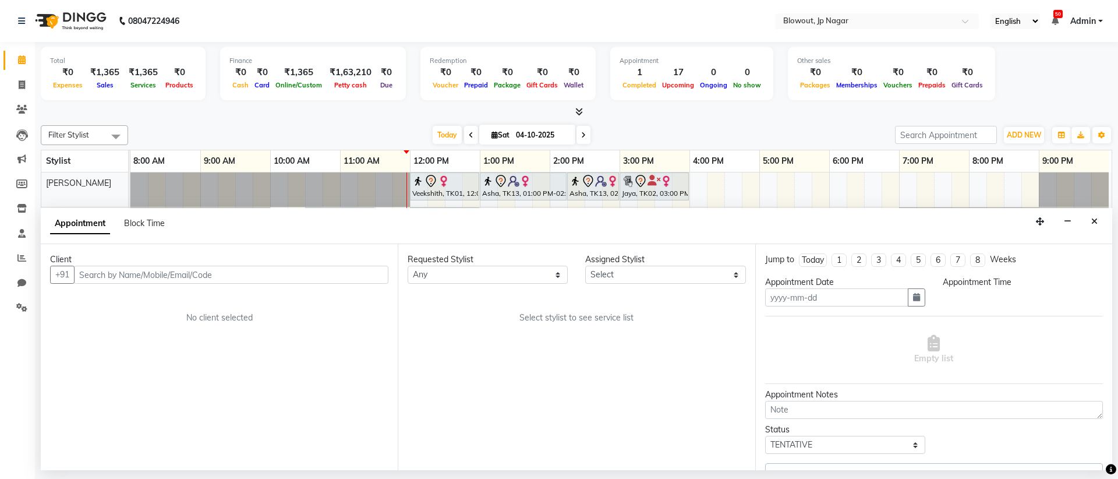
type input "04-10-2025"
select select "780"
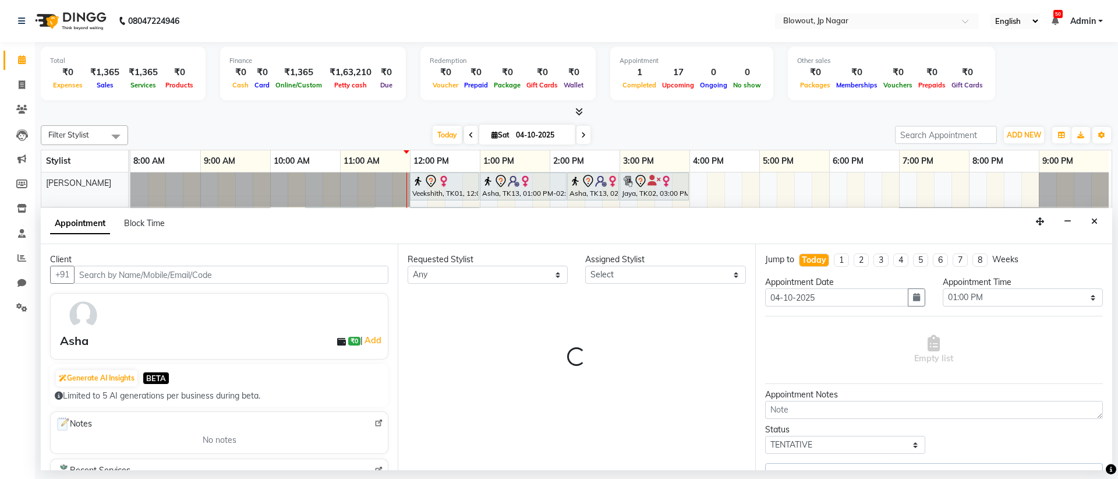
select select "46966"
select select "3100"
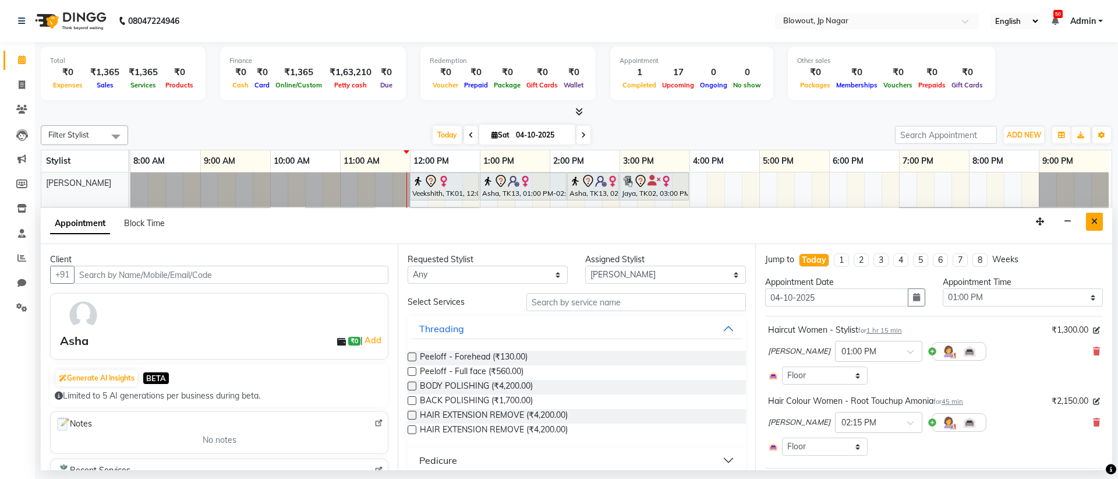
click at [1094, 227] on button "Close" at bounding box center [1094, 222] width 17 height 18
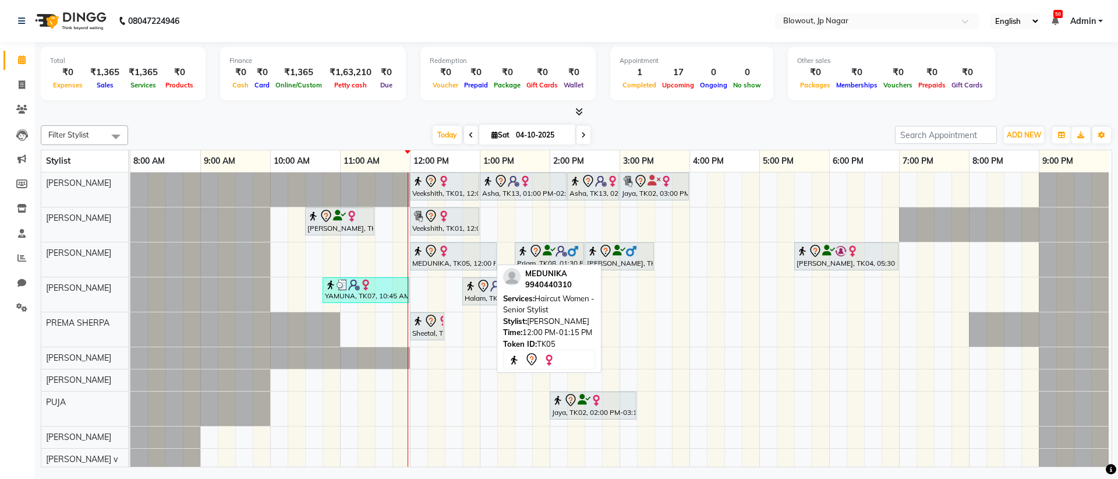
click at [434, 264] on div "MEDUNIKA, TK05, 12:00 PM-01:15 PM, Haircut Women - Senior Stylist" at bounding box center [453, 256] width 84 height 24
select select "7"
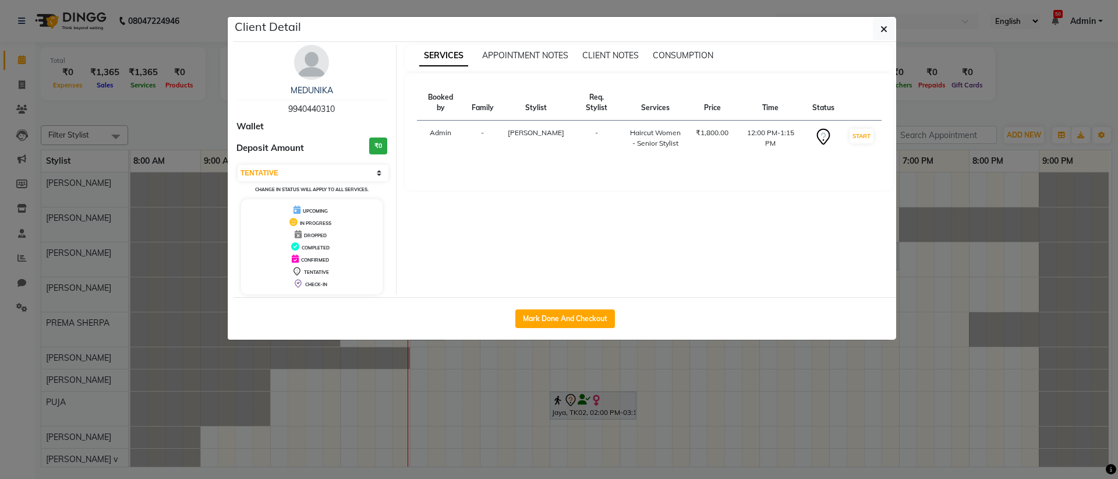
click at [953, 319] on ngb-modal-window "Client Detail MEDUNIKA 9940440310 Wallet Deposit Amount ₹0 Select IN SERVICE CO…" at bounding box center [559, 239] width 1118 height 479
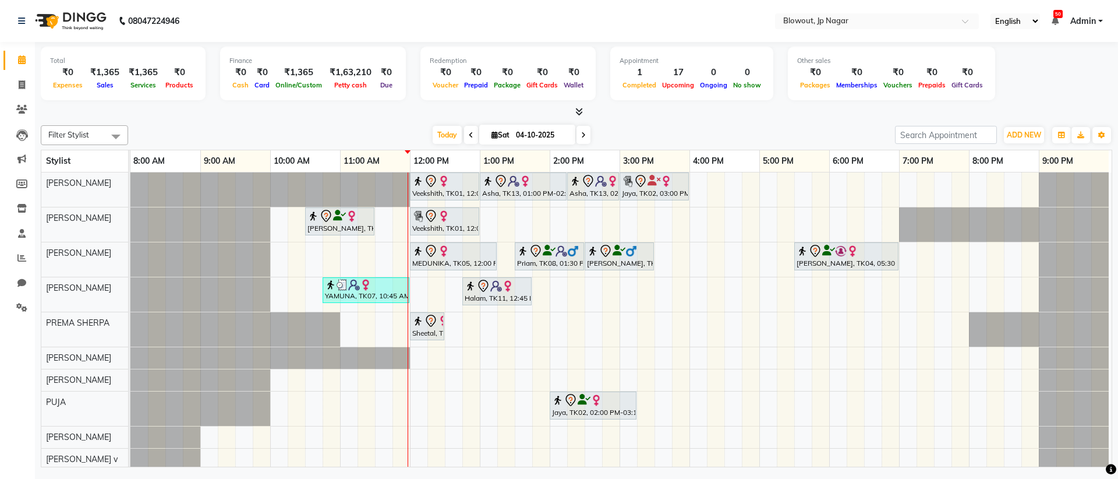
click at [441, 252] on img at bounding box center [444, 251] width 12 height 12
select select "7"
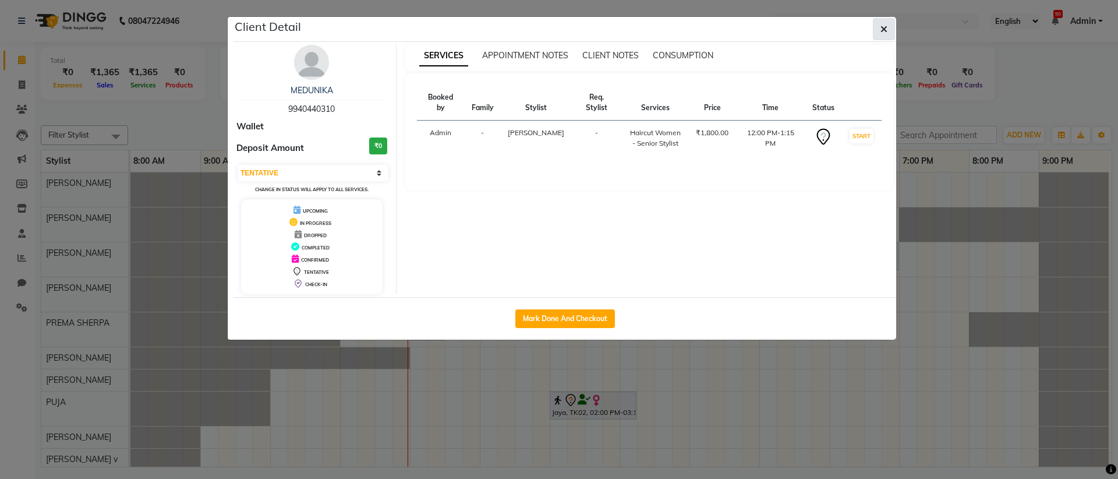
click at [885, 30] on icon "button" at bounding box center [884, 28] width 7 height 9
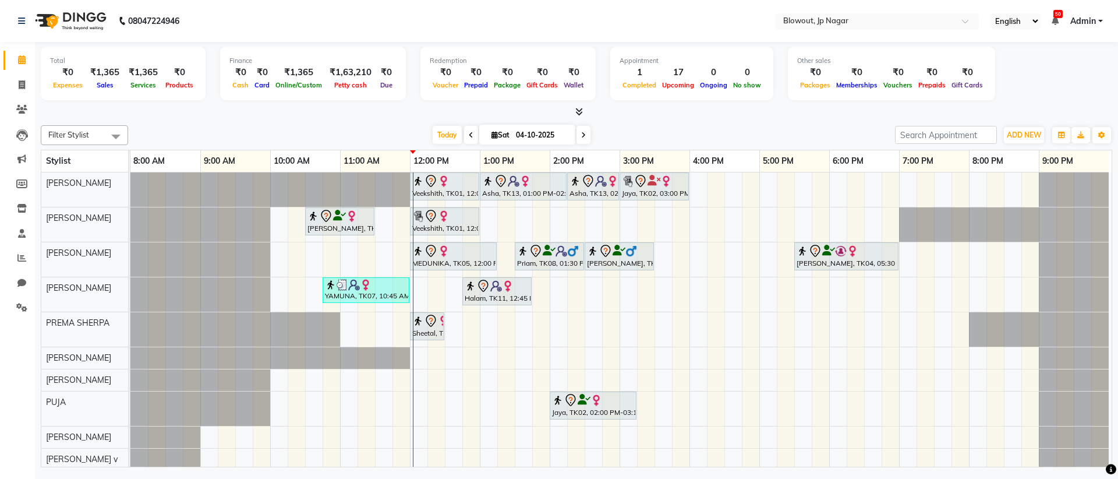
click at [580, 136] on span at bounding box center [584, 135] width 14 height 18
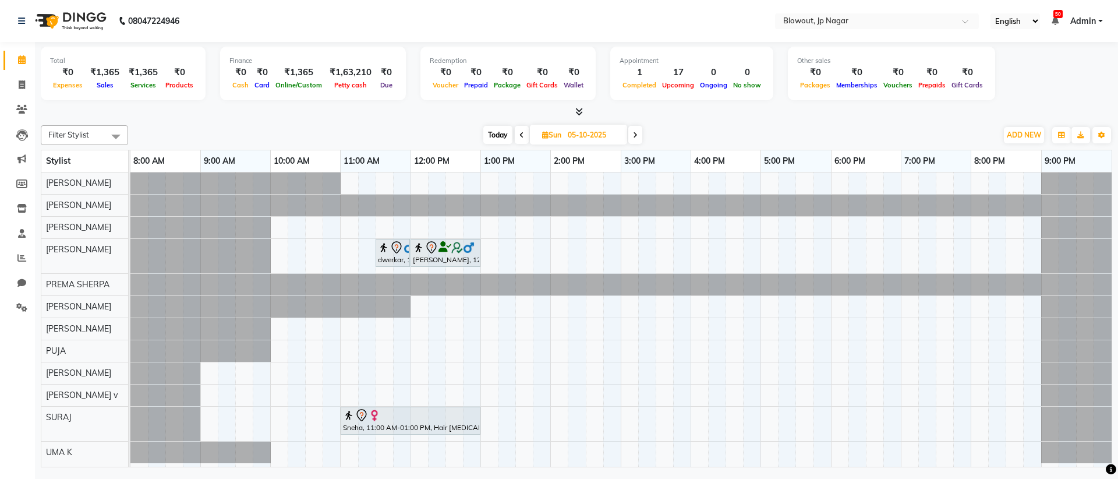
click at [641, 130] on span at bounding box center [635, 135] width 14 height 18
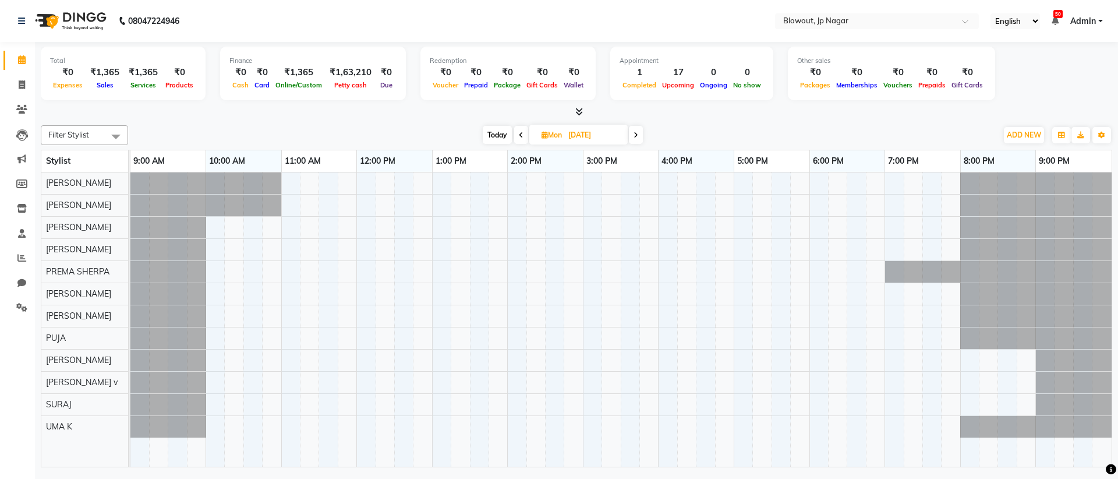
click at [519, 129] on span at bounding box center [521, 135] width 14 height 18
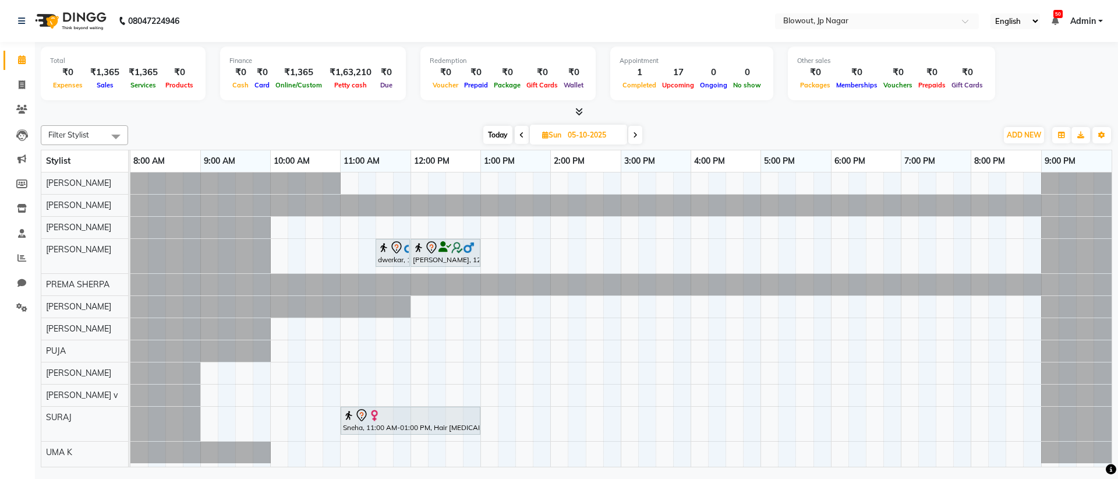
click at [519, 129] on span at bounding box center [522, 135] width 14 height 18
type input "04-10-2025"
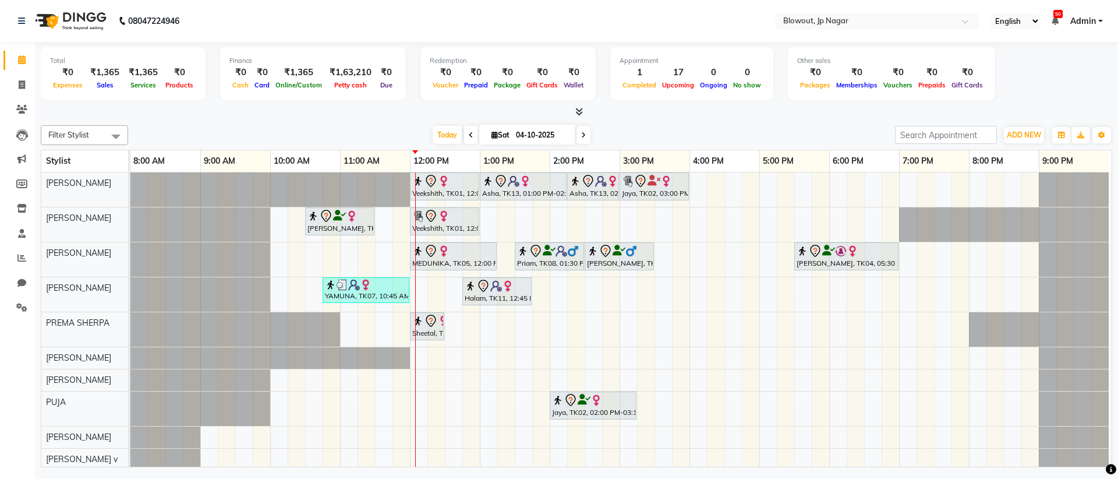
click at [1033, 21] on select "English ENGLISH Español العربية मराठी हिंदी ગુજરાતી தமிழ் 中文" at bounding box center [1016, 21] width 50 height 16
click at [1094, 25] on span "Admin" at bounding box center [1084, 21] width 26 height 12
click at [1051, 74] on link "Sign out" at bounding box center [1043, 80] width 107 height 18
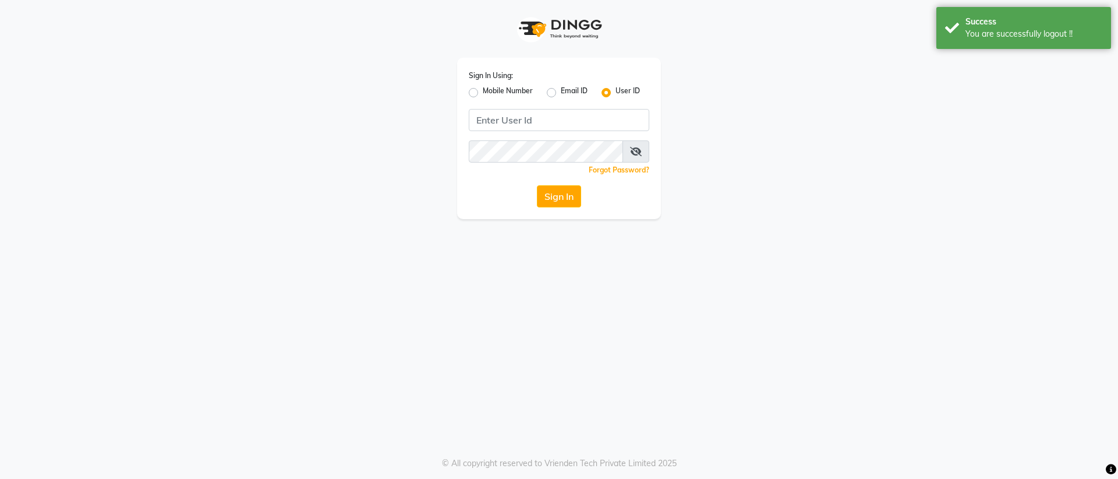
click at [478, 90] on div "Mobile Number" at bounding box center [501, 93] width 64 height 14
click at [483, 94] on label "Mobile Number" at bounding box center [508, 93] width 50 height 14
click at [483, 93] on input "Mobile Number" at bounding box center [487, 90] width 8 height 8
radio input "true"
radio input "false"
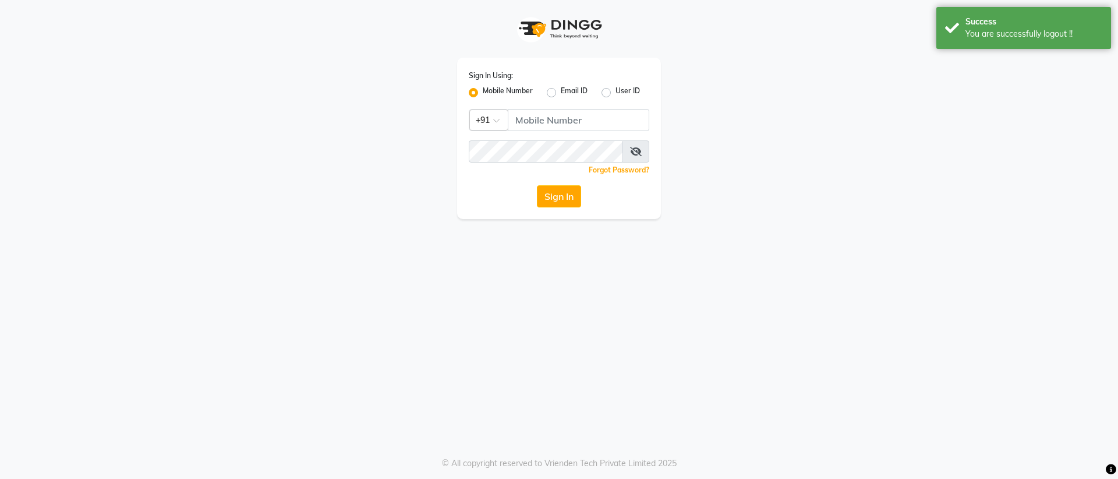
click at [510, 131] on div "Sign In Using: Mobile Number Email ID User ID Country Code × +91 Remember me Fo…" at bounding box center [559, 138] width 204 height 161
click at [546, 126] on input "Username" at bounding box center [579, 120] width 142 height 22
type input "7411584740"
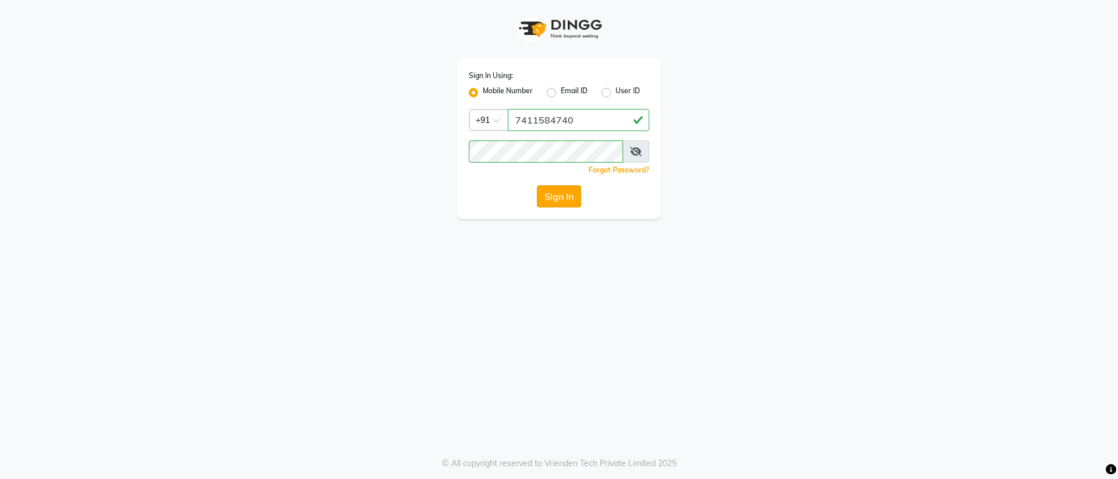
click at [570, 197] on button "Sign In" at bounding box center [559, 196] width 44 height 22
